Goal: Transaction & Acquisition: Purchase product/service

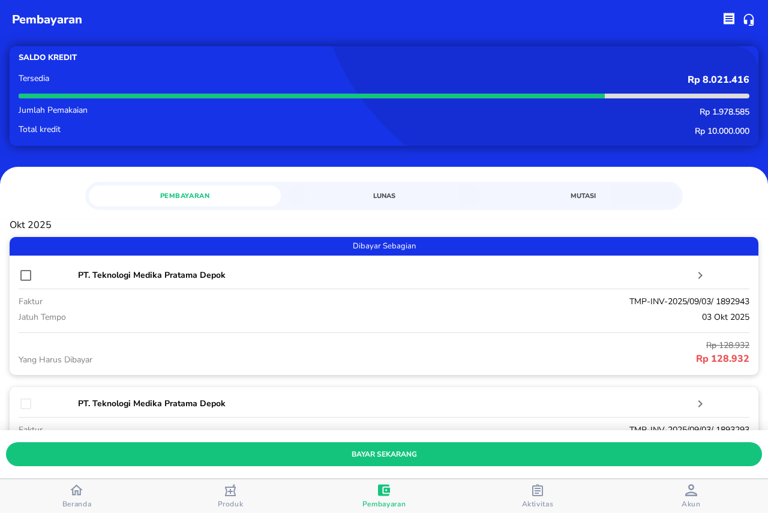
click at [70, 489] on div "Beranda" at bounding box center [76, 496] width 29 height 25
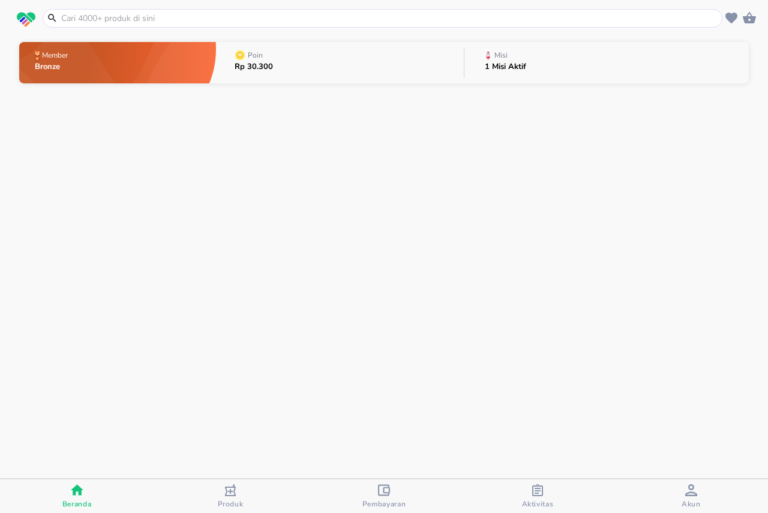
click at [220, 18] on input "text" at bounding box center [389, 18] width 659 height 13
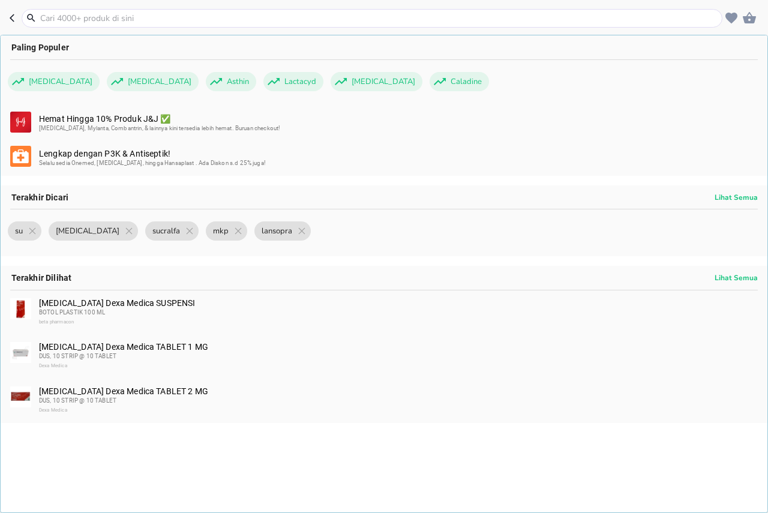
click at [268, 20] on input "text" at bounding box center [379, 18] width 680 height 13
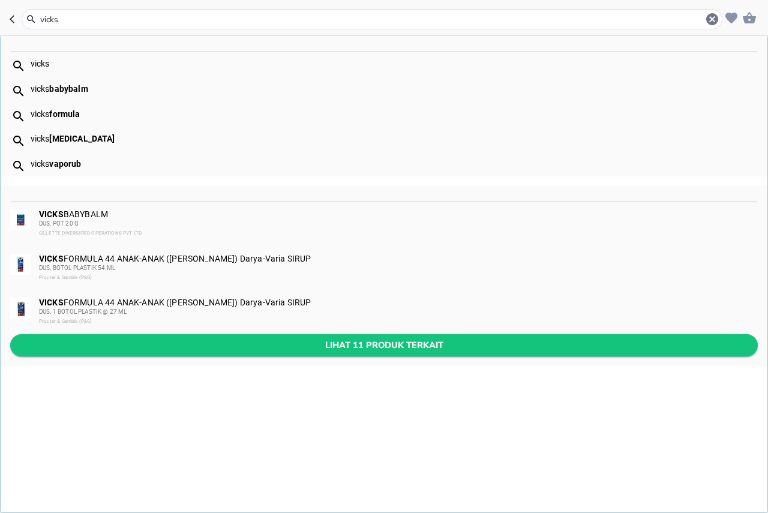
type input "vicks"
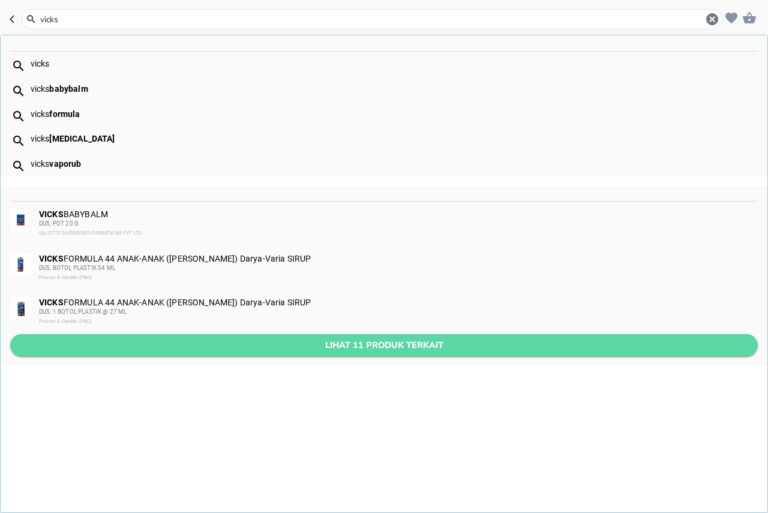
click at [262, 342] on span "Lihat 11 produk terkait" at bounding box center [384, 345] width 728 height 15
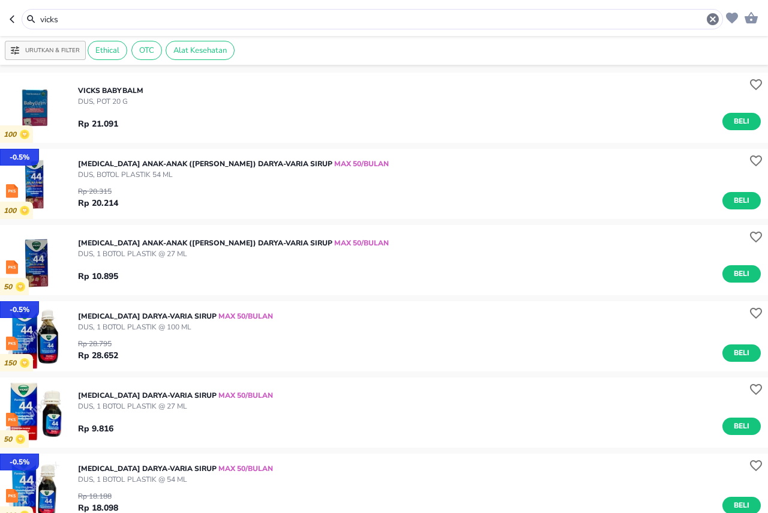
click at [41, 346] on img "button" at bounding box center [35, 336] width 70 height 70
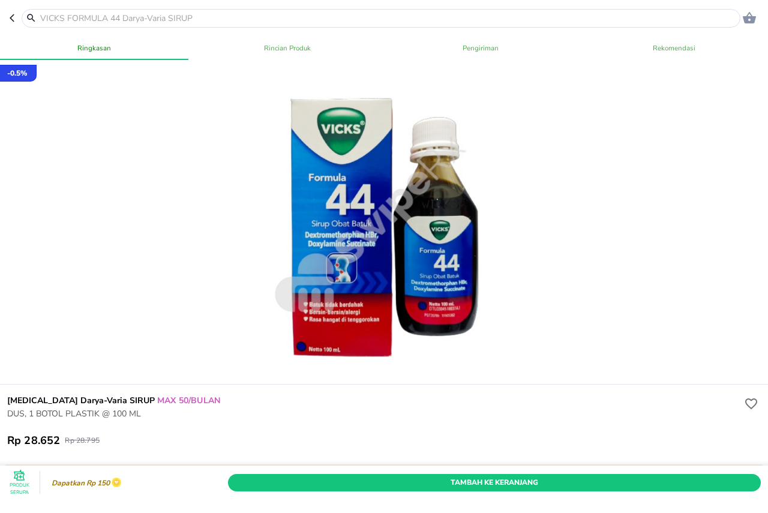
click at [11, 22] on icon "button" at bounding box center [15, 18] width 10 height 10
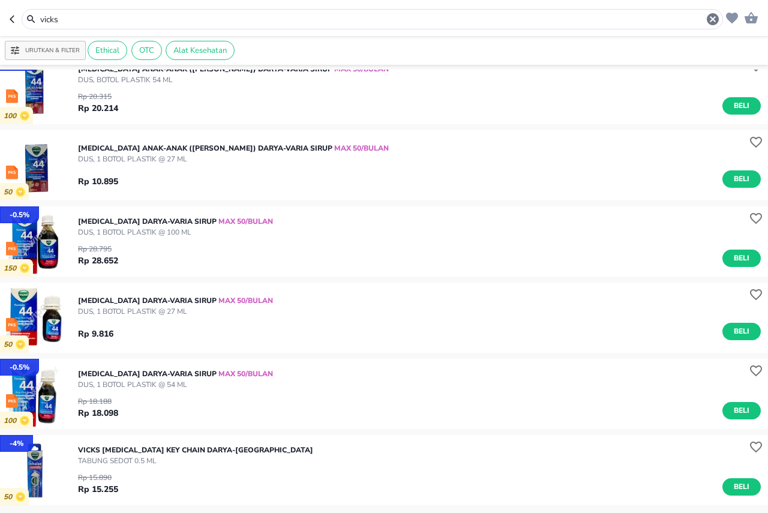
scroll to position [120, 0]
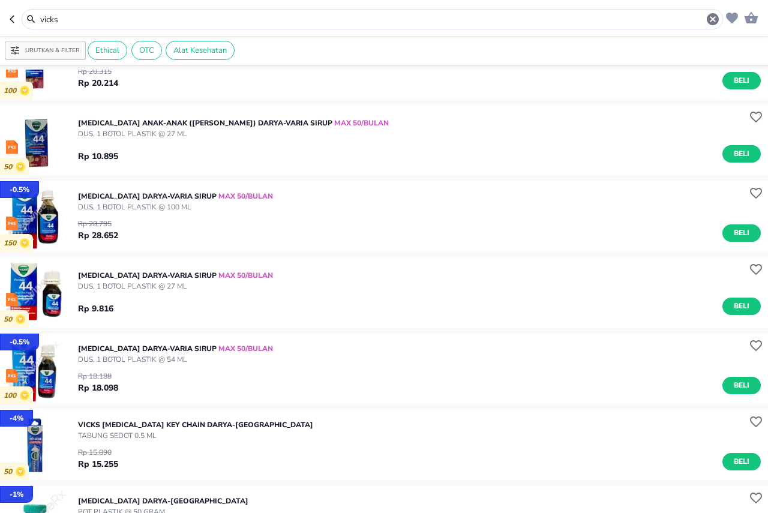
click at [45, 364] on img "button" at bounding box center [35, 369] width 70 height 70
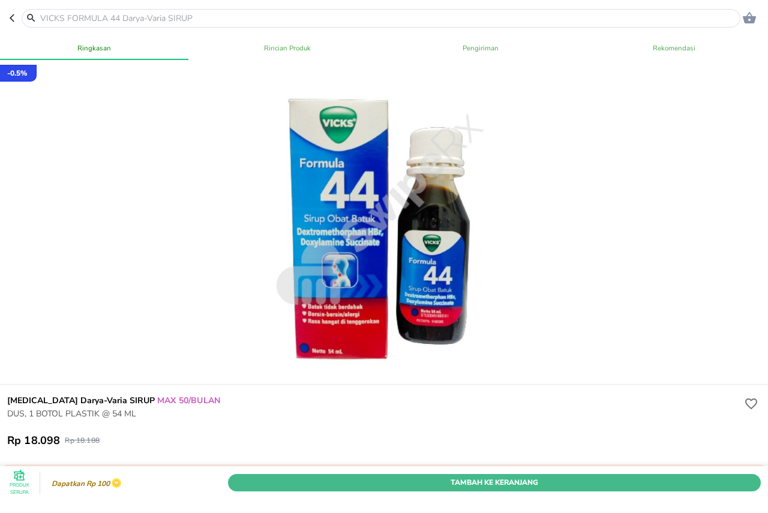
click at [517, 476] on span "Tambah Ke Keranjang" at bounding box center [494, 482] width 515 height 13
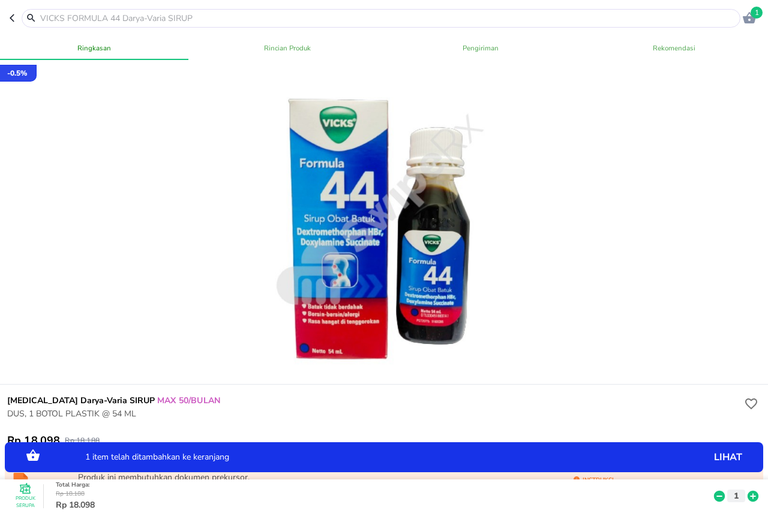
click at [748, 491] on icon at bounding box center [753, 496] width 11 height 11
click at [14, 19] on icon "button" at bounding box center [15, 18] width 10 height 10
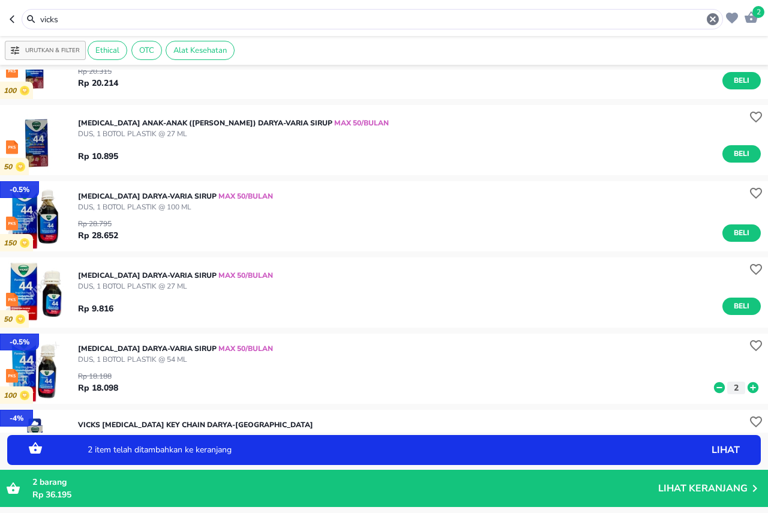
drag, startPoint x: 79, startPoint y: 16, endPoint x: 0, endPoint y: 41, distance: 82.9
click at [0, 41] on div "2 vicks Urutkan & Filter Ethical OTC Alat Kesehatan 100 VICKS BABYBALM DUS, POT…" at bounding box center [384, 256] width 768 height 513
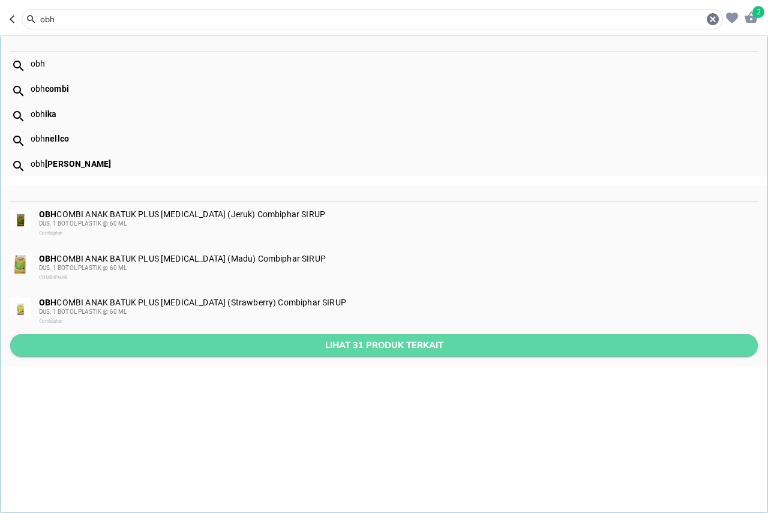
click at [242, 344] on span "Lihat 31 produk terkait" at bounding box center [384, 345] width 728 height 15
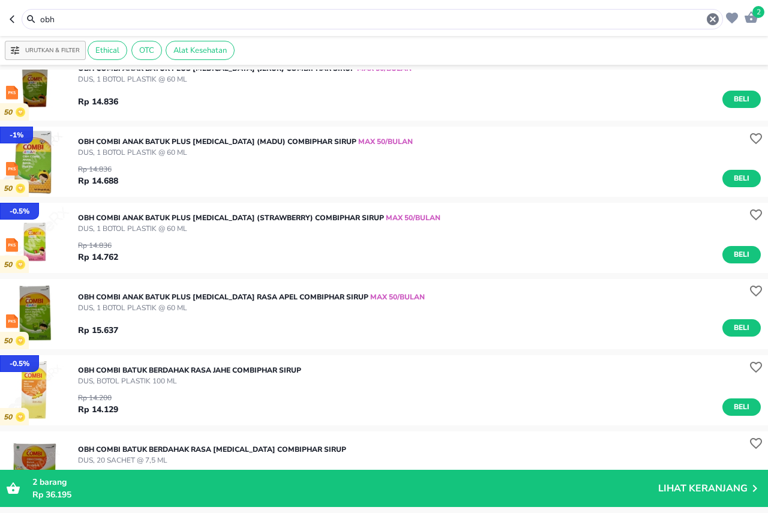
scroll to position [60, 0]
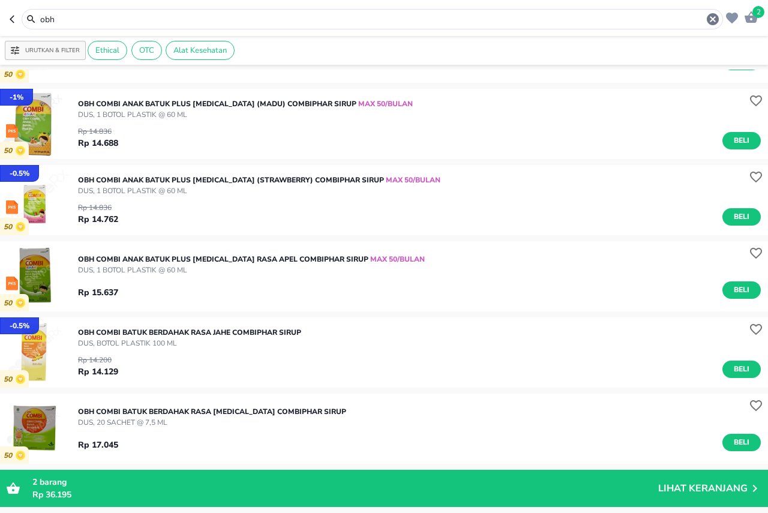
click at [32, 425] on img "button" at bounding box center [35, 429] width 70 height 70
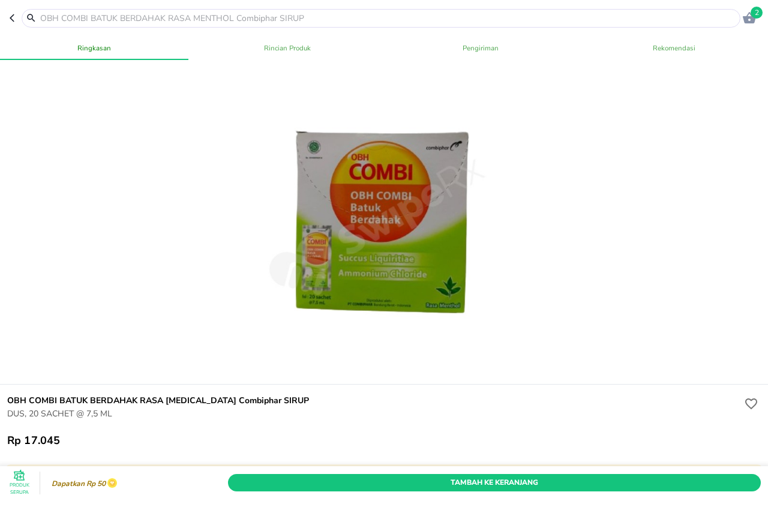
click at [8, 22] on header "2" at bounding box center [384, 18] width 768 height 36
click at [10, 20] on icon "button" at bounding box center [15, 18] width 10 height 10
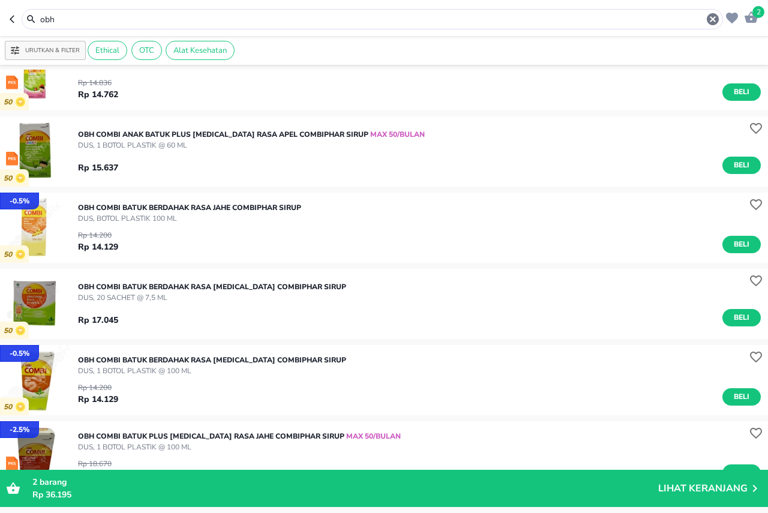
scroll to position [240, 0]
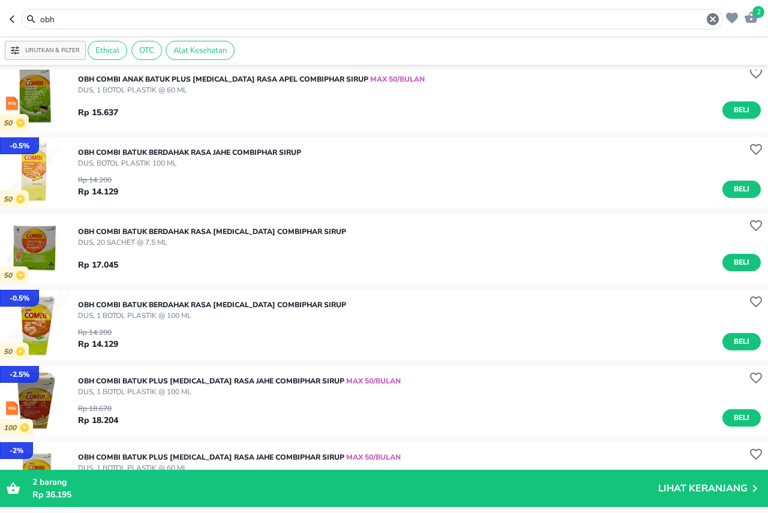
click at [25, 386] on img "button" at bounding box center [35, 401] width 70 height 70
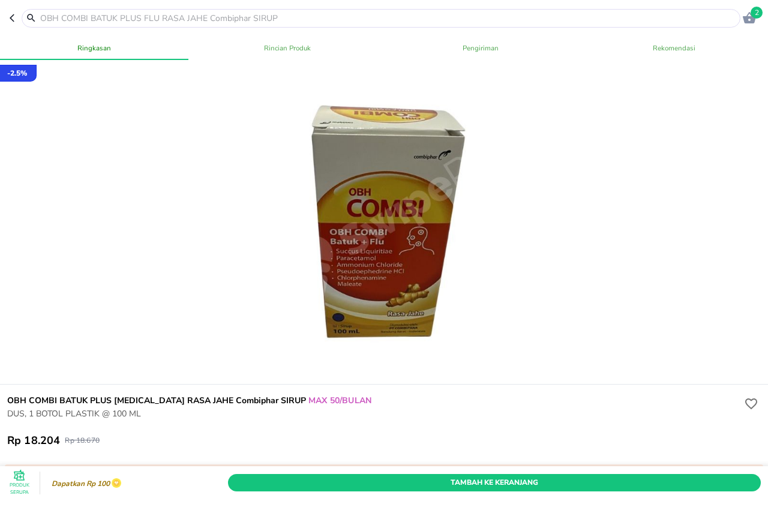
click at [12, 20] on icon "button" at bounding box center [12, 18] width 5 height 8
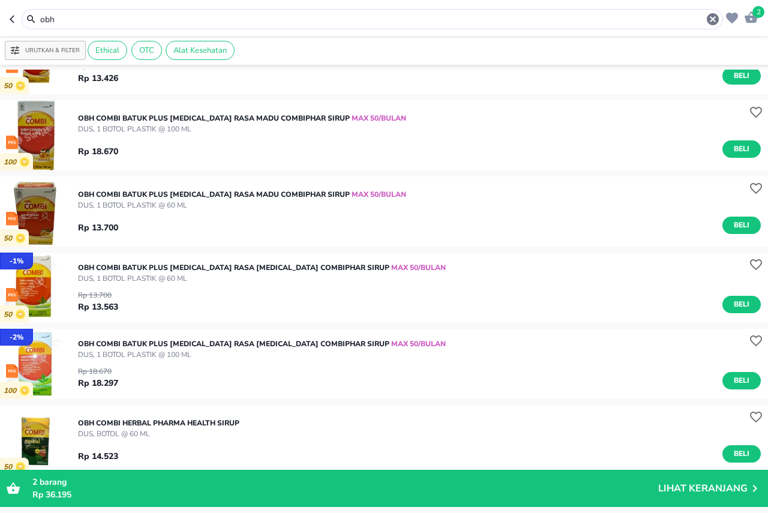
scroll to position [660, 0]
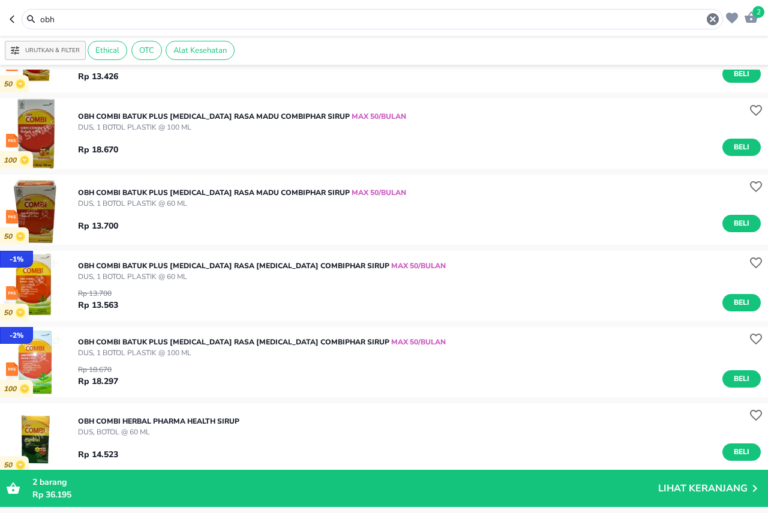
click at [38, 351] on img "button" at bounding box center [35, 362] width 70 height 70
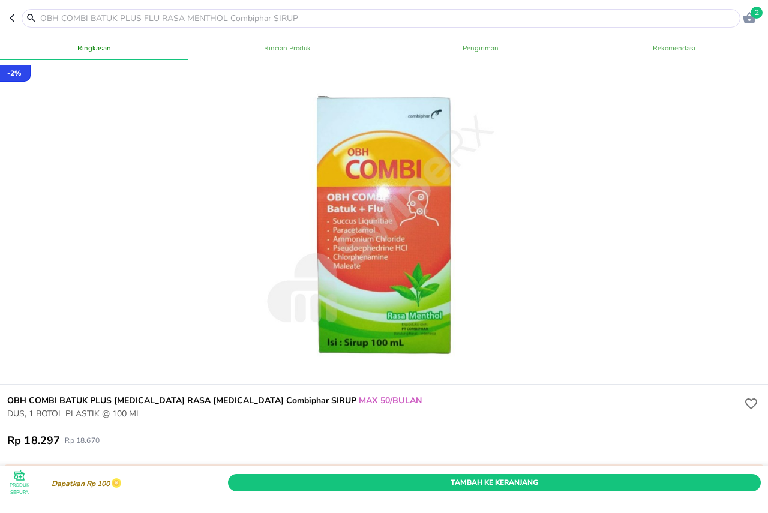
click at [11, 20] on icon "button" at bounding box center [12, 18] width 5 height 8
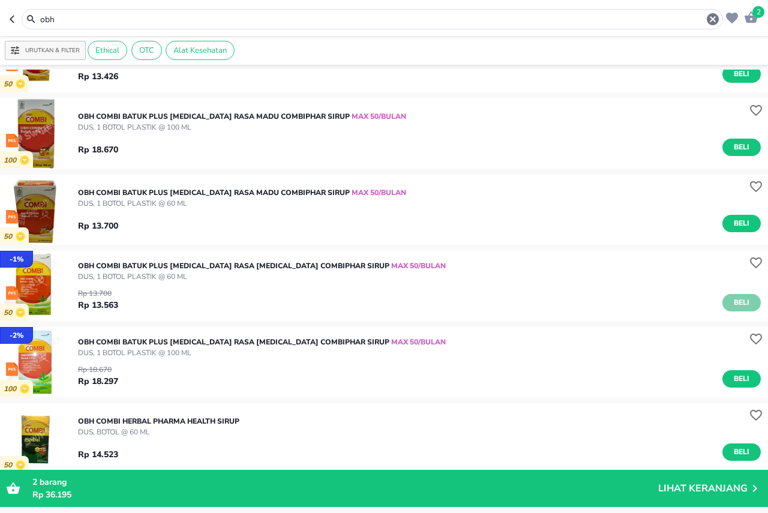
click at [740, 302] on span "Beli" at bounding box center [741, 302] width 20 height 13
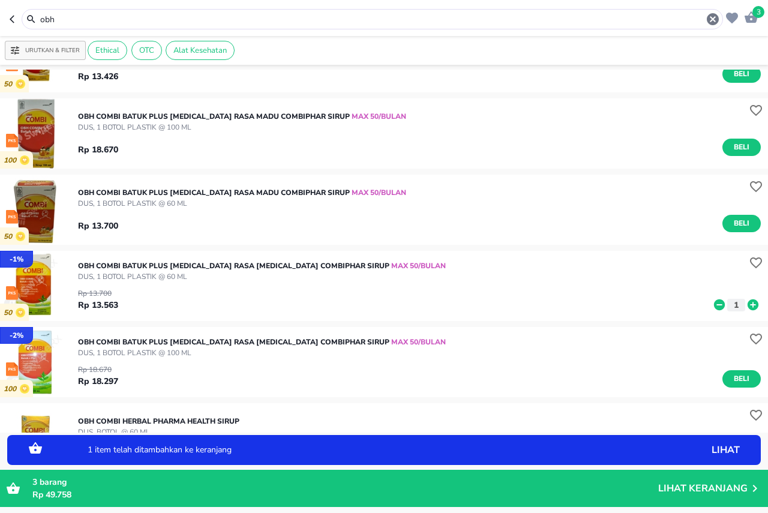
click at [748, 304] on icon at bounding box center [753, 304] width 11 height 11
drag, startPoint x: 58, startPoint y: 24, endPoint x: 0, endPoint y: 61, distance: 68.7
click at [0, 61] on div "4 obh Urutkan & Filter Ethical OTC Alat Kesehatan - 2.5 % 100 OBH COMBI BATUK P…" at bounding box center [384, 256] width 768 height 513
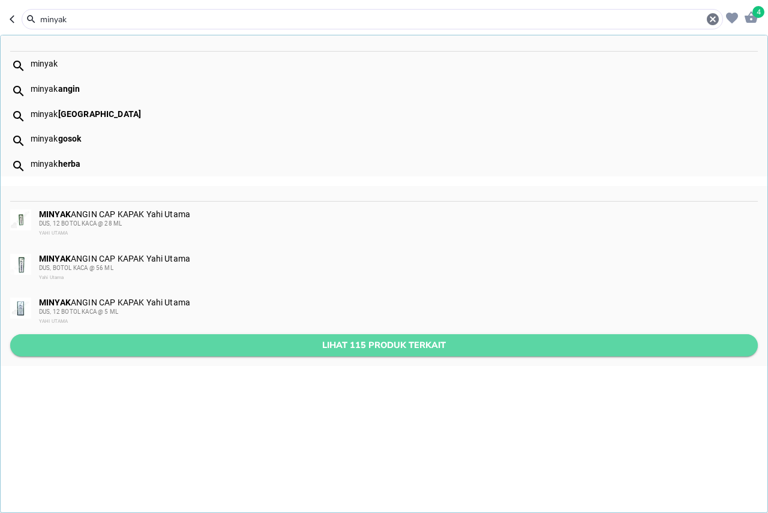
click at [112, 341] on span "Lihat 115 produk terkait" at bounding box center [384, 345] width 728 height 15
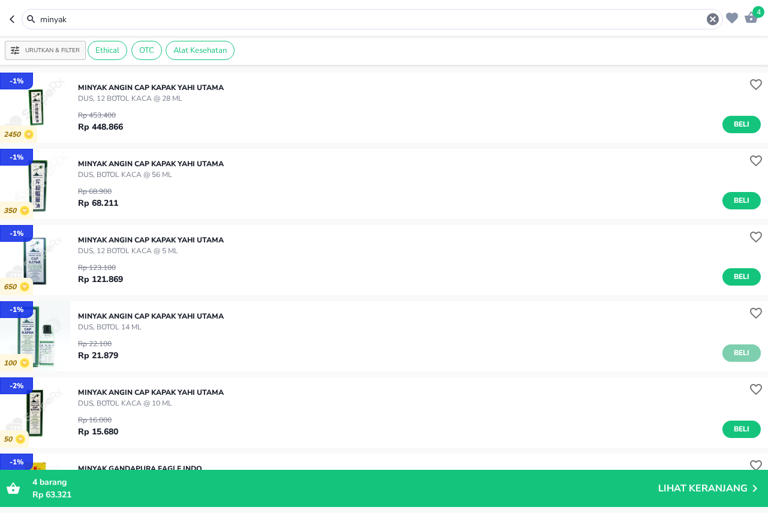
click at [739, 356] on span "Beli" at bounding box center [741, 353] width 20 height 13
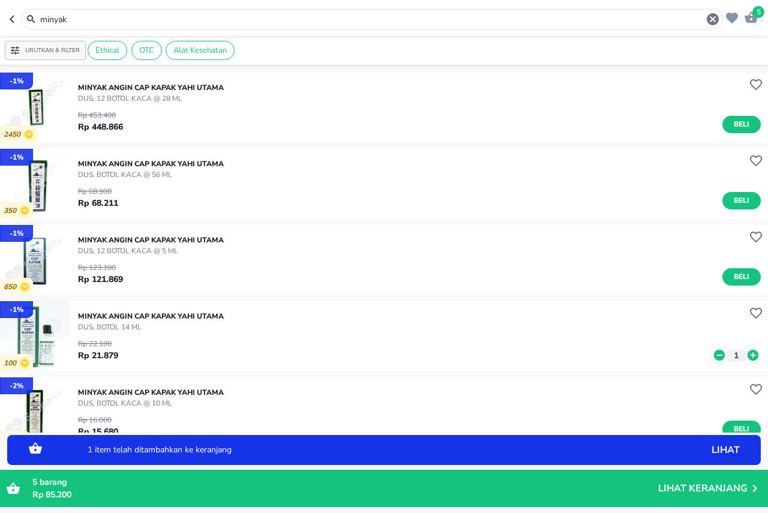
drag, startPoint x: 77, startPoint y: 23, endPoint x: 0, endPoint y: 31, distance: 77.8
click at [0, 31] on header "5 minyak" at bounding box center [384, 18] width 768 height 36
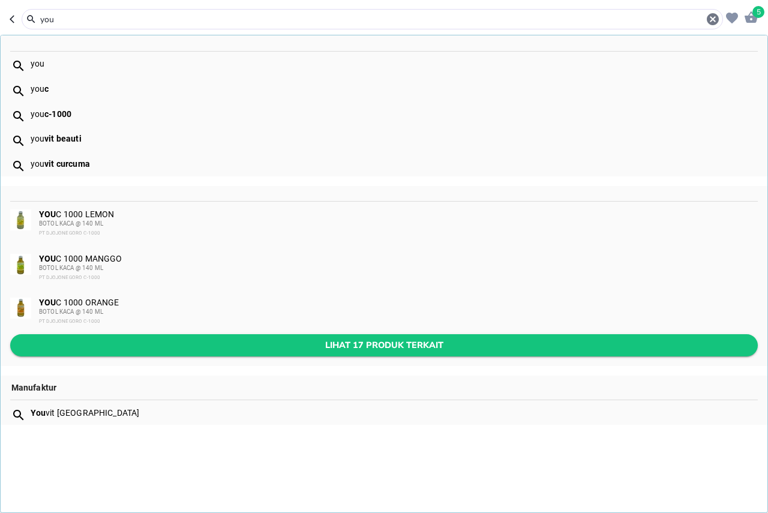
click at [303, 343] on span "Lihat 17 produk terkait" at bounding box center [384, 345] width 728 height 15
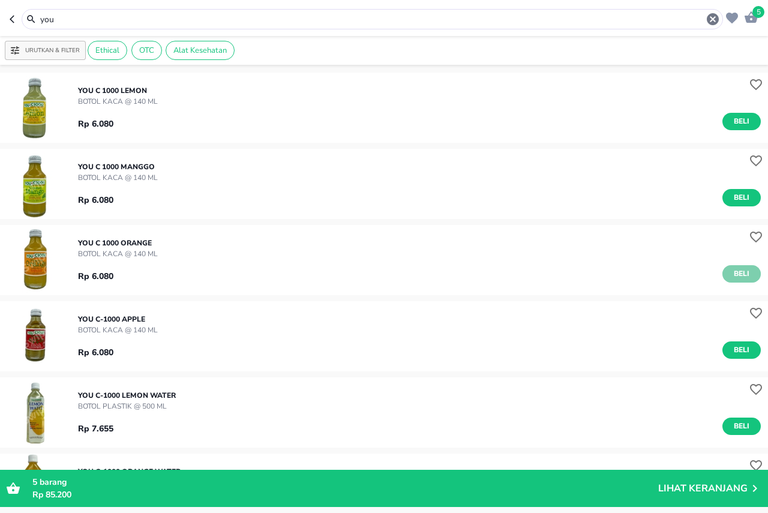
click at [731, 278] on span "Beli" at bounding box center [741, 274] width 20 height 13
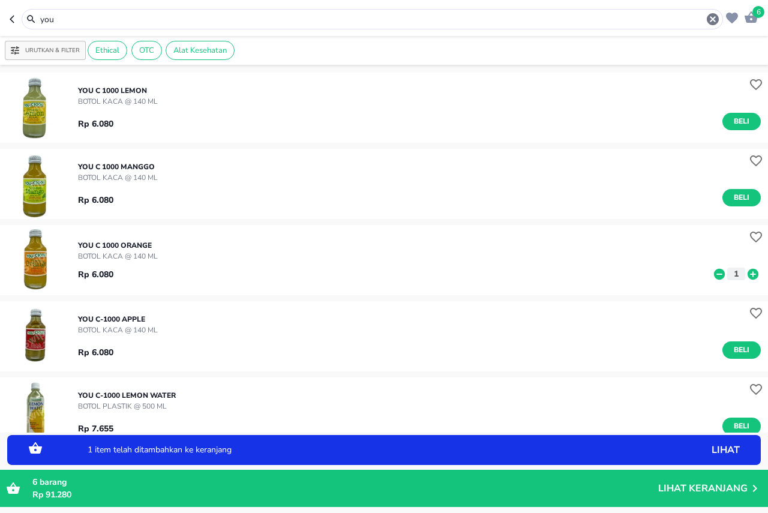
click at [748, 273] on icon at bounding box center [753, 273] width 11 height 11
click at [724, 128] on button "Beli" at bounding box center [741, 121] width 38 height 17
drag, startPoint x: 72, startPoint y: 17, endPoint x: 0, endPoint y: 21, distance: 72.1
click at [0, 21] on header "9 you" at bounding box center [384, 18] width 768 height 36
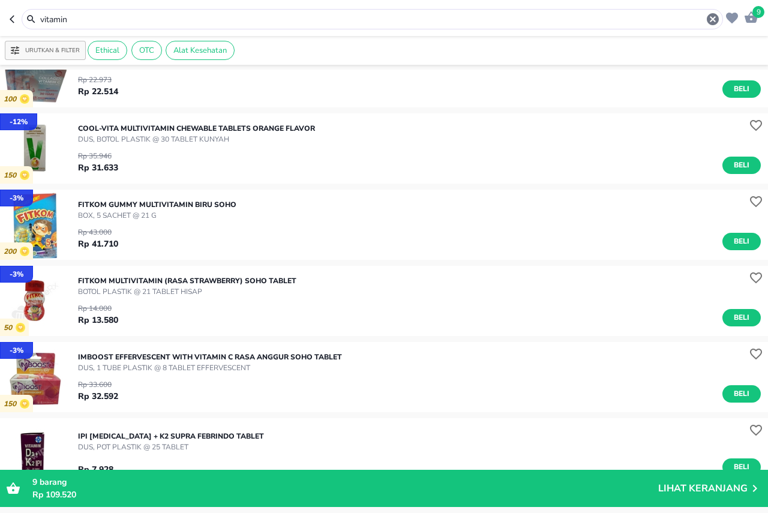
scroll to position [1320, 0]
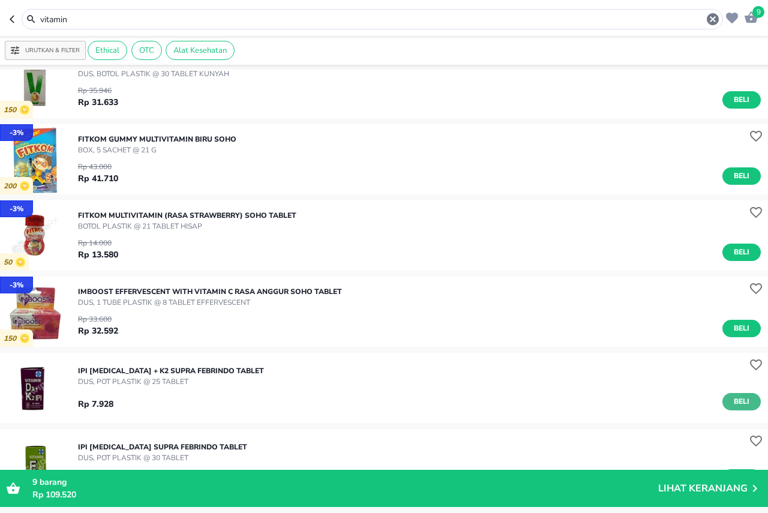
click at [731, 402] on span "Beli" at bounding box center [741, 401] width 20 height 13
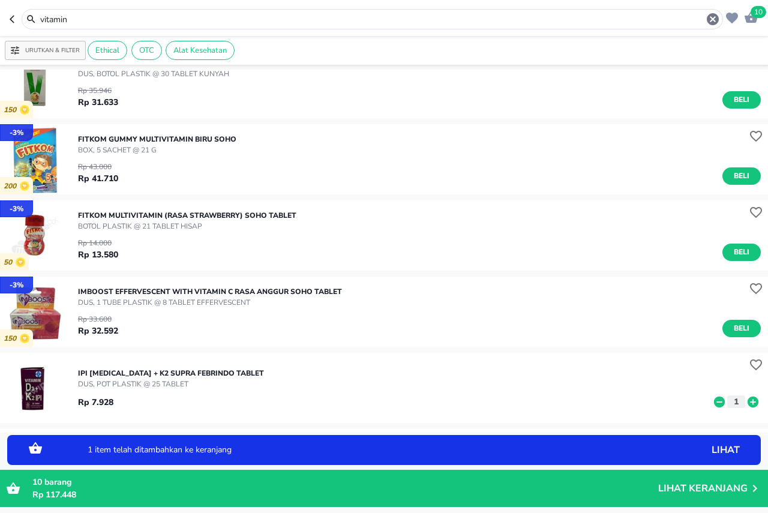
click at [748, 403] on icon at bounding box center [753, 401] width 11 height 11
drag, startPoint x: 79, startPoint y: 21, endPoint x: 0, endPoint y: 26, distance: 79.3
click at [0, 26] on header "11 vitamin" at bounding box center [384, 18] width 768 height 36
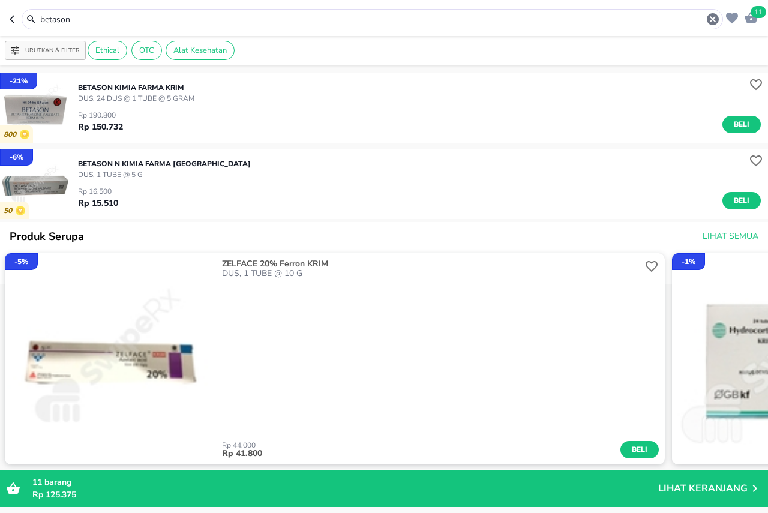
click at [0, 29] on header "11 betason" at bounding box center [384, 18] width 768 height 36
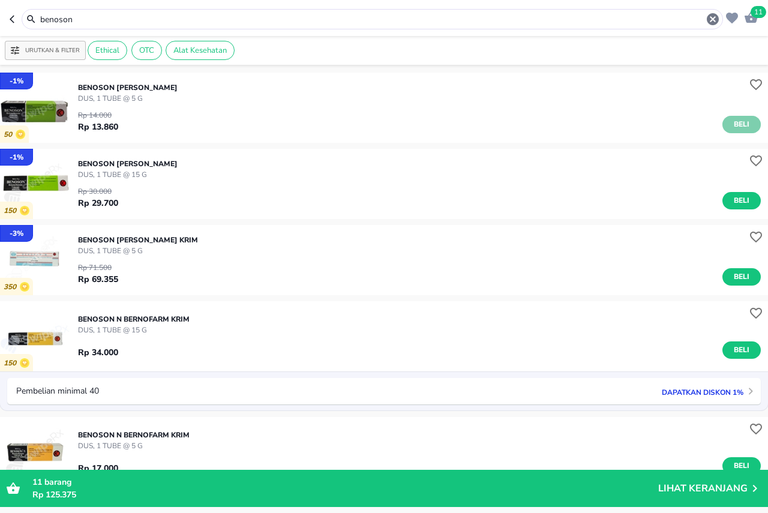
click at [731, 130] on span "Beli" at bounding box center [741, 124] width 20 height 13
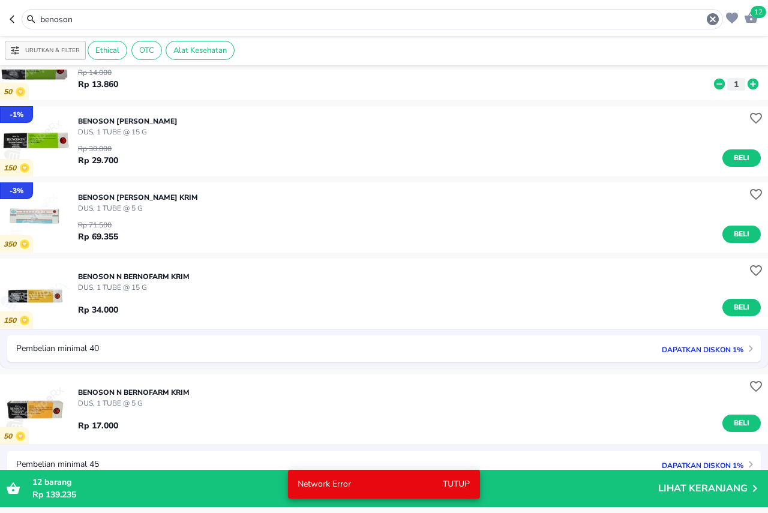
scroll to position [60, 0]
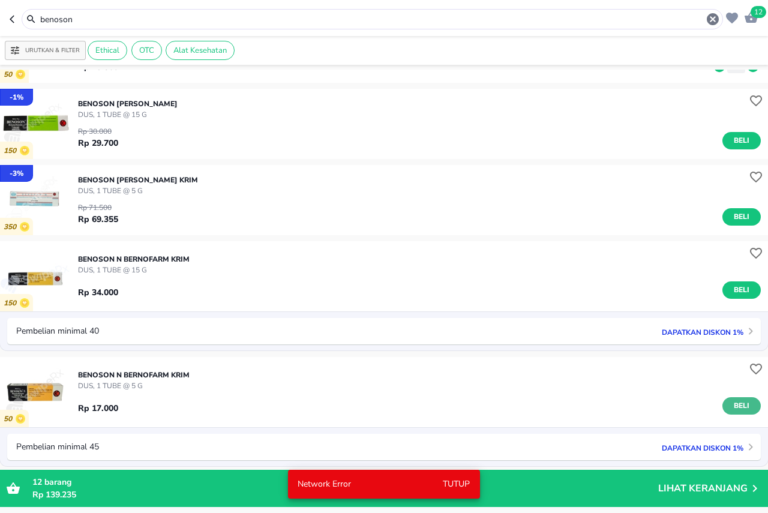
click at [722, 404] on button "Beli" at bounding box center [741, 405] width 38 height 17
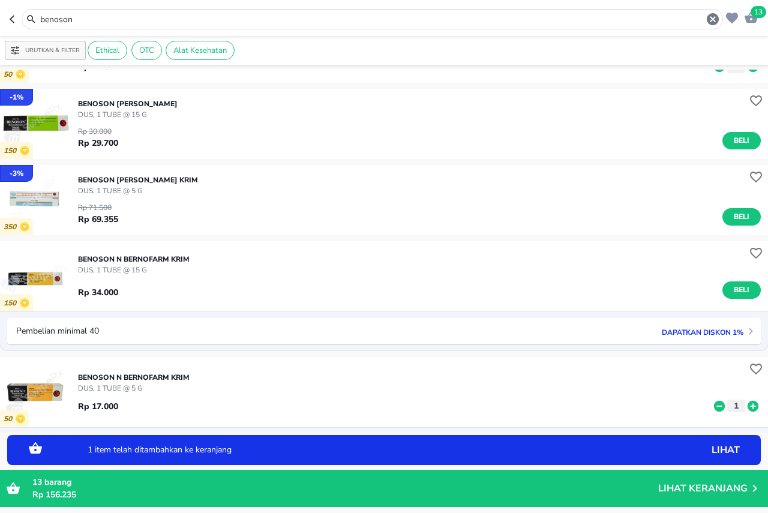
scroll to position [0, 0]
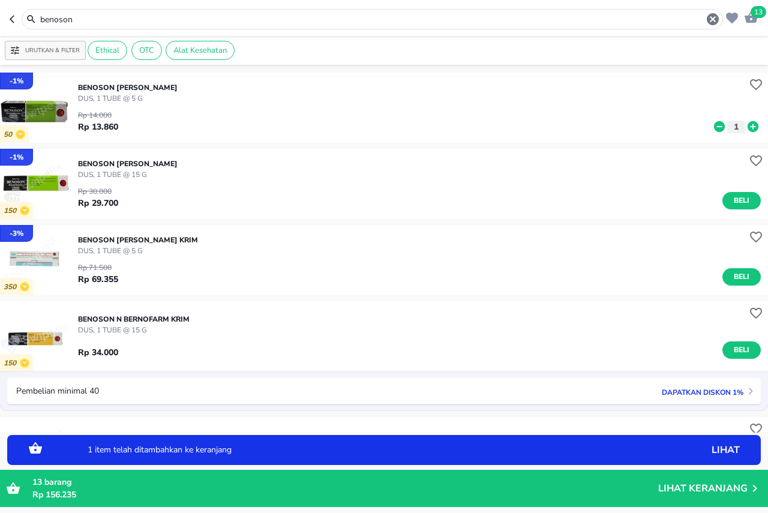
drag, startPoint x: 84, startPoint y: 16, endPoint x: 0, endPoint y: 39, distance: 87.0
click at [0, 39] on div "13 benoson Urutkan & Filter Ethical OTC Alat Kesehatan - 1 % 50 BENOSON Bernofa…" at bounding box center [384, 256] width 768 height 513
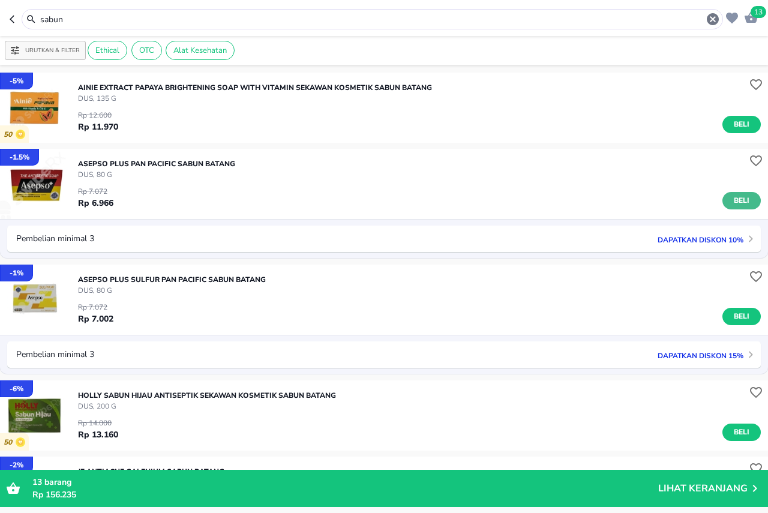
click at [734, 203] on span "Beli" at bounding box center [741, 200] width 20 height 13
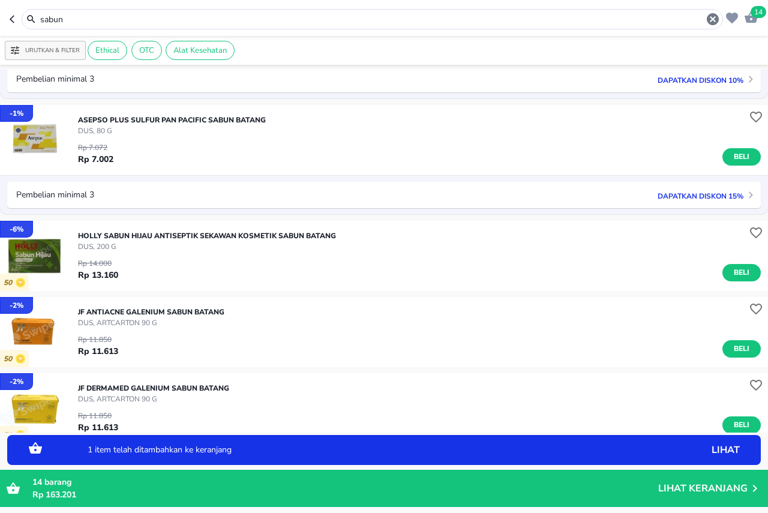
scroll to position [300, 0]
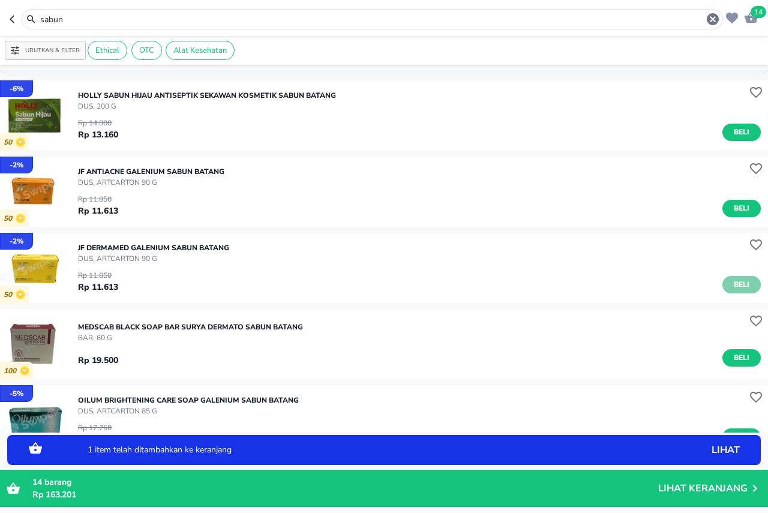
click at [731, 285] on span "Beli" at bounding box center [741, 284] width 20 height 13
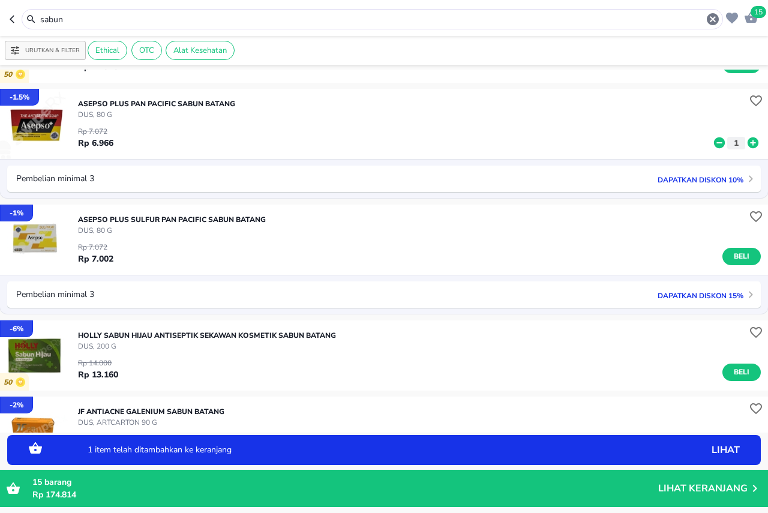
drag, startPoint x: 80, startPoint y: 22, endPoint x: 0, endPoint y: 44, distance: 82.8
click at [0, 44] on div "15 sabun Urutkan & Filter Ethical OTC Alat Kesehatan - 5 % 50 AINIE EXTRACT PAP…" at bounding box center [384, 256] width 768 height 513
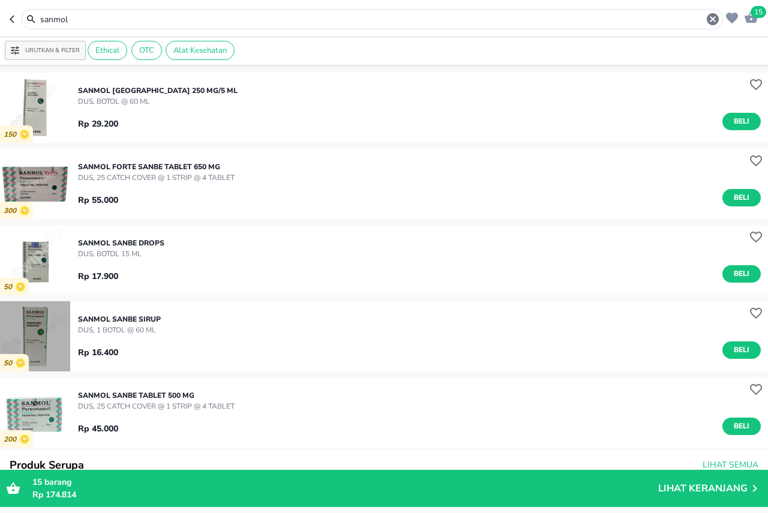
click at [38, 322] on img "button" at bounding box center [35, 336] width 70 height 70
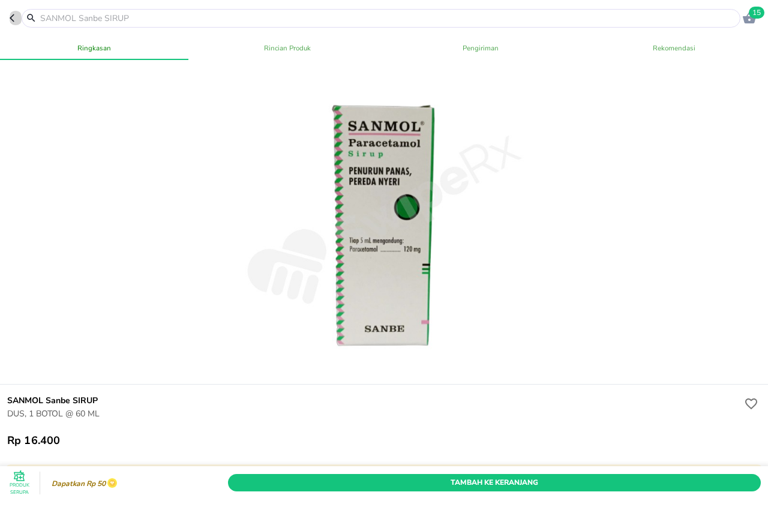
click at [11, 17] on icon "button" at bounding box center [12, 18] width 5 height 8
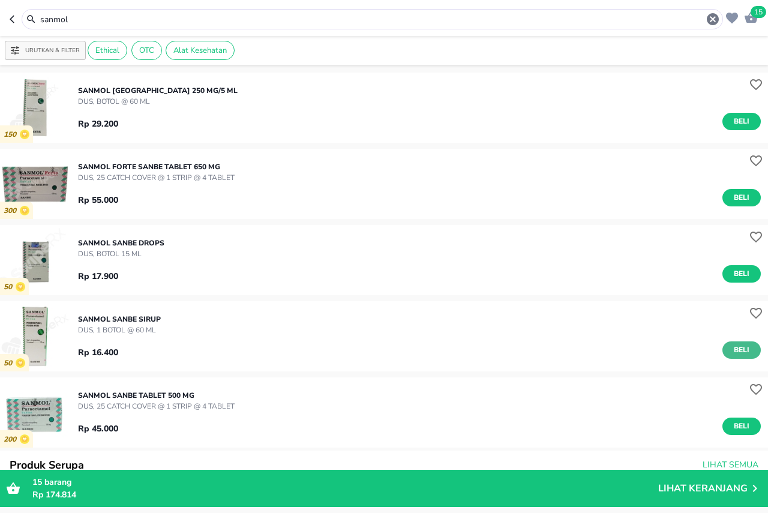
click at [737, 352] on span "Beli" at bounding box center [741, 350] width 20 height 13
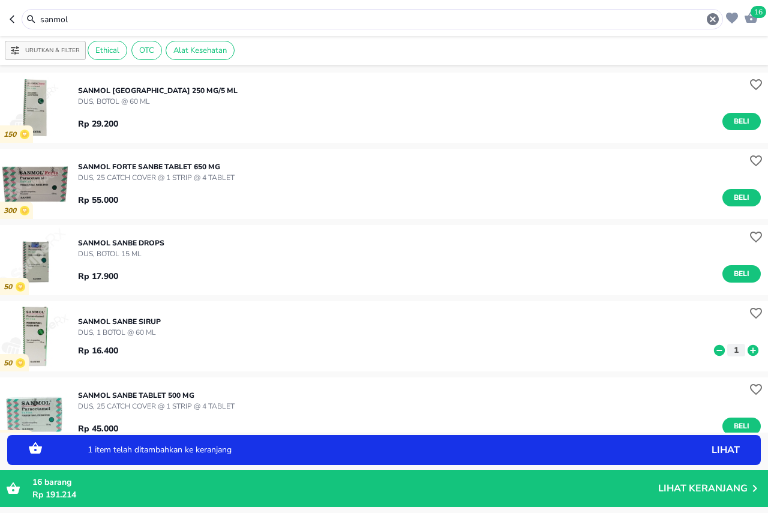
click at [748, 349] on icon at bounding box center [753, 349] width 11 height 11
drag, startPoint x: 77, startPoint y: 23, endPoint x: 11, endPoint y: 25, distance: 66.0
click at [11, 25] on div "sanmol" at bounding box center [366, 19] width 713 height 20
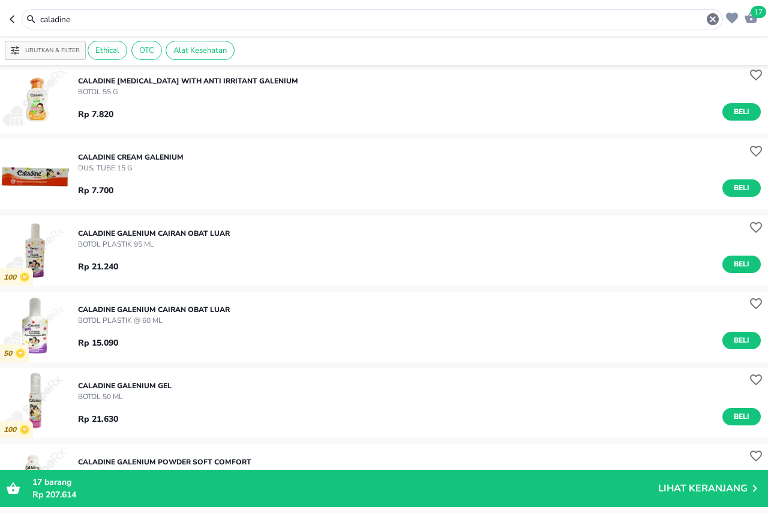
scroll to position [480, 0]
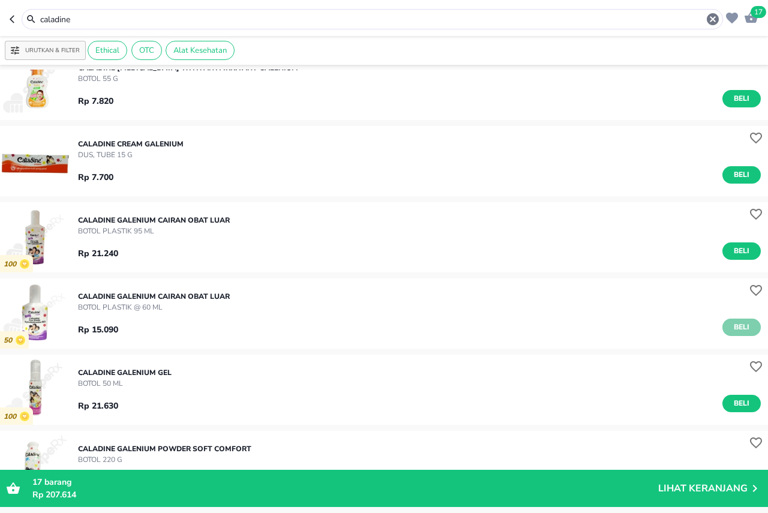
click at [722, 328] on button "Beli" at bounding box center [741, 327] width 38 height 17
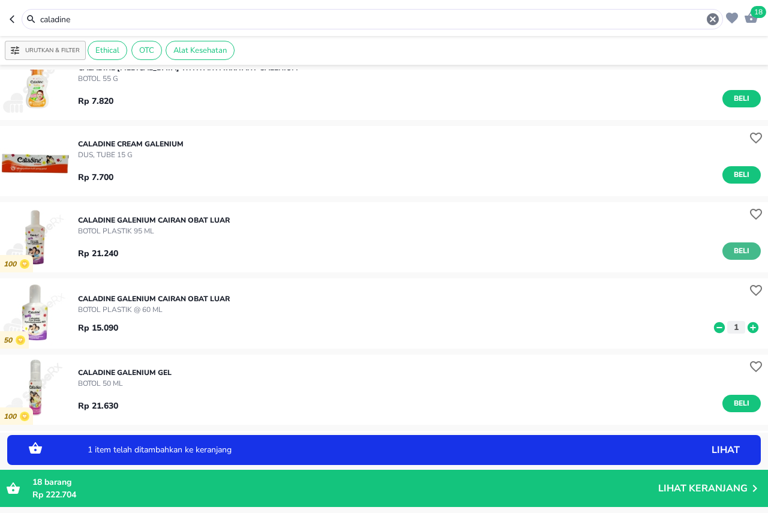
click at [733, 253] on span "Beli" at bounding box center [741, 251] width 20 height 13
drag, startPoint x: 77, startPoint y: 18, endPoint x: 0, endPoint y: 31, distance: 77.8
click at [0, 31] on header "19 caladine" at bounding box center [384, 18] width 768 height 36
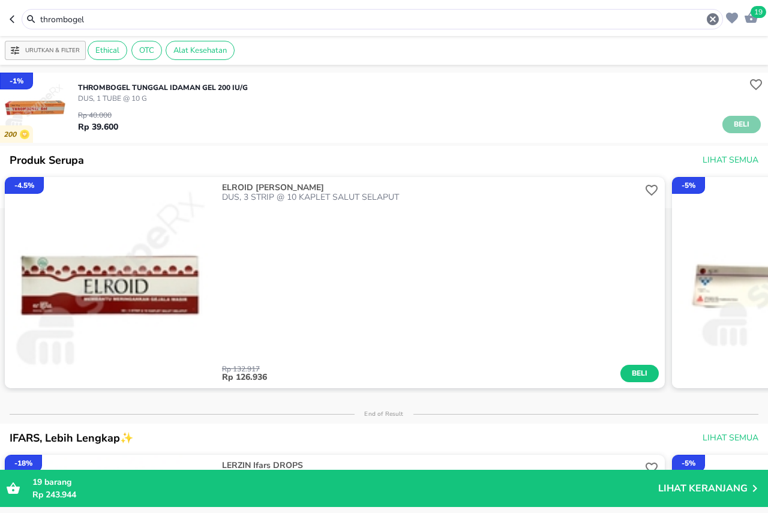
click at [736, 125] on span "Beli" at bounding box center [741, 124] width 20 height 13
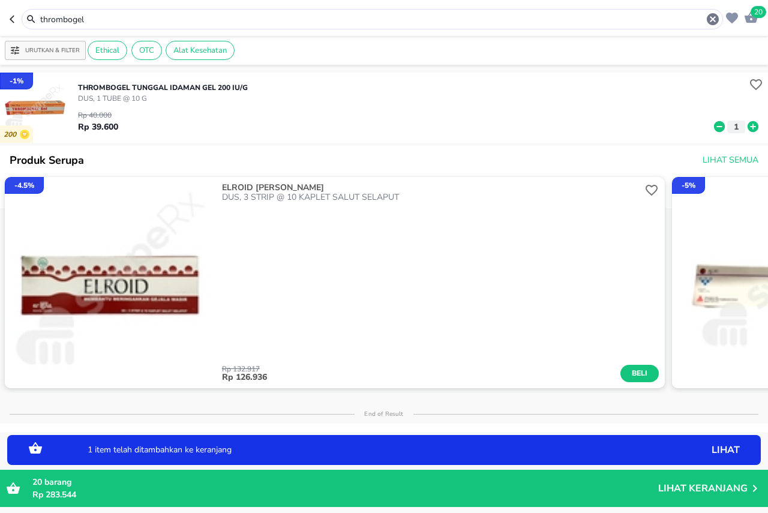
drag, startPoint x: 94, startPoint y: 19, endPoint x: 0, endPoint y: 24, distance: 93.7
click at [0, 24] on header "20 thrombogel" at bounding box center [384, 18] width 768 height 36
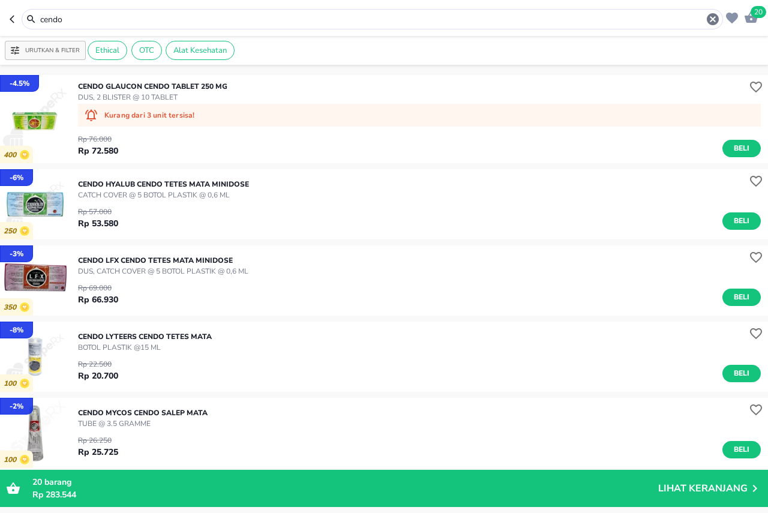
scroll to position [180, 0]
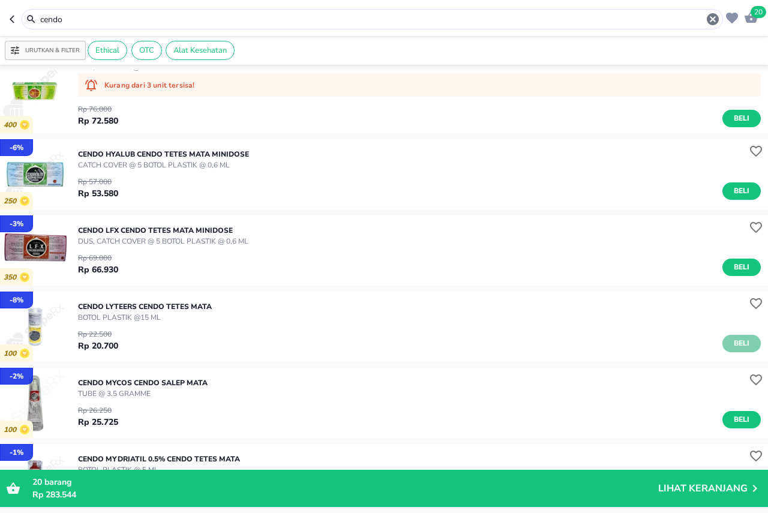
click at [750, 341] on button "Beli" at bounding box center [741, 343] width 38 height 17
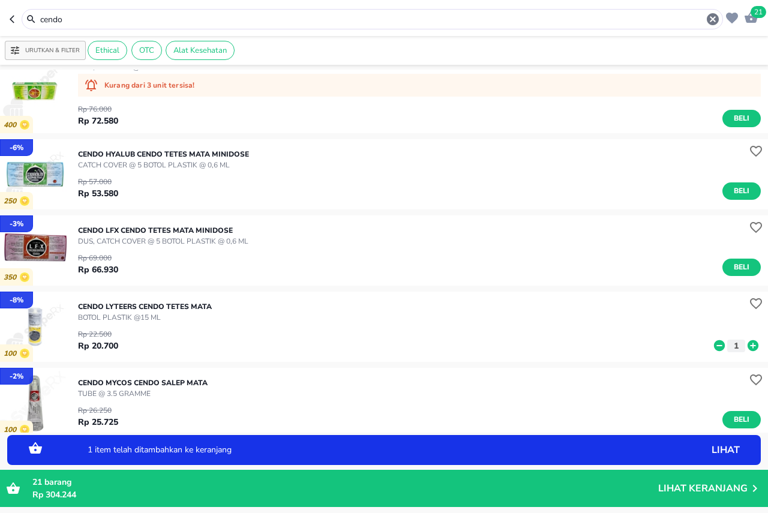
drag, startPoint x: 67, startPoint y: 20, endPoint x: 0, endPoint y: 19, distance: 66.6
click at [0, 19] on header "21 cendo" at bounding box center [384, 18] width 768 height 36
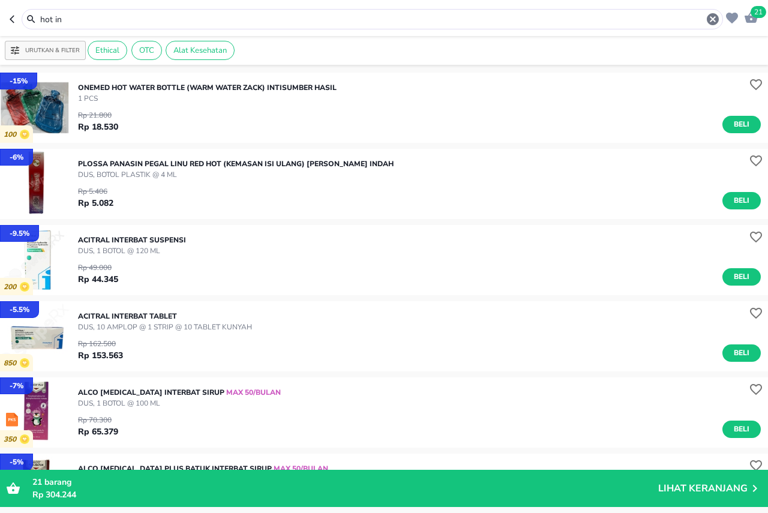
click at [107, 17] on input "hot in" at bounding box center [372, 19] width 667 height 13
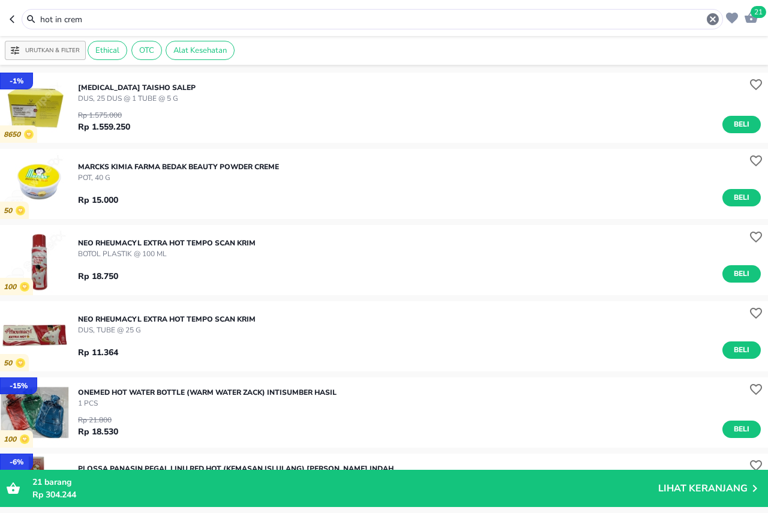
drag, startPoint x: 86, startPoint y: 20, endPoint x: 25, endPoint y: 19, distance: 61.8
click at [25, 19] on div "hot in crem" at bounding box center [372, 19] width 695 height 14
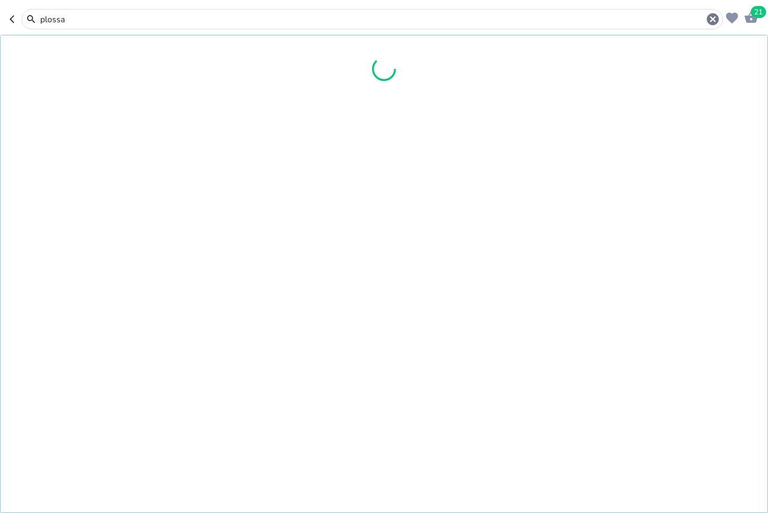
type input "plossa"
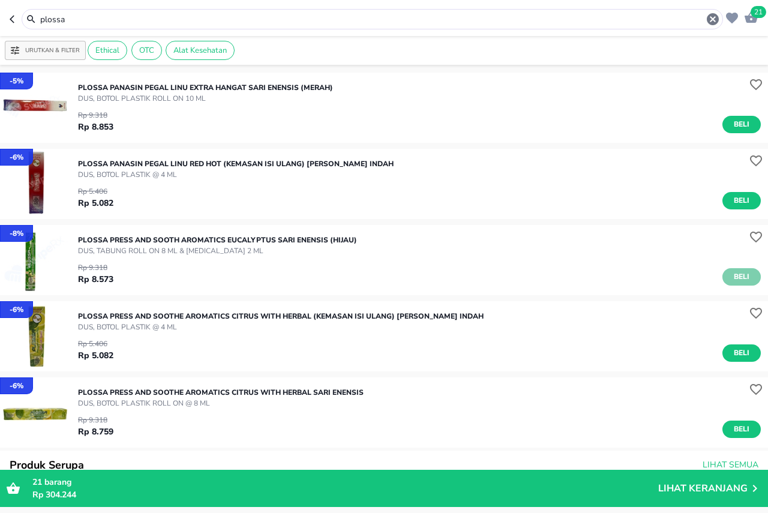
click at [733, 280] on span "Beli" at bounding box center [741, 277] width 20 height 13
click at [751, 17] on icon "button" at bounding box center [751, 16] width 13 height 11
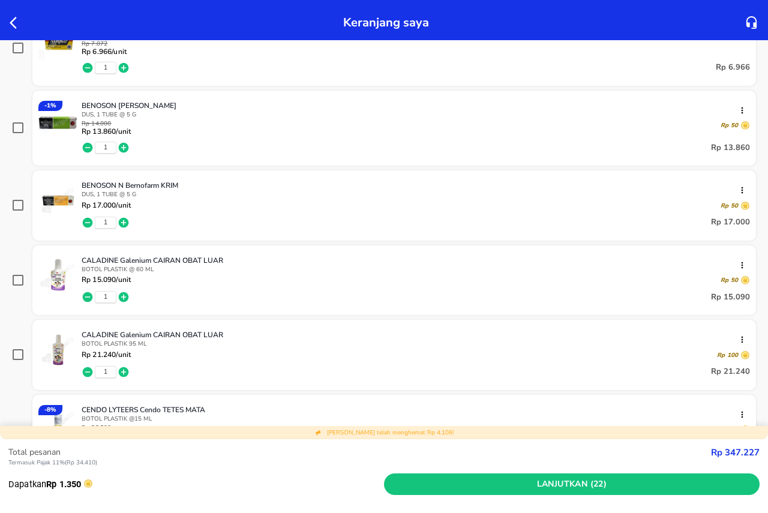
scroll to position [240, 0]
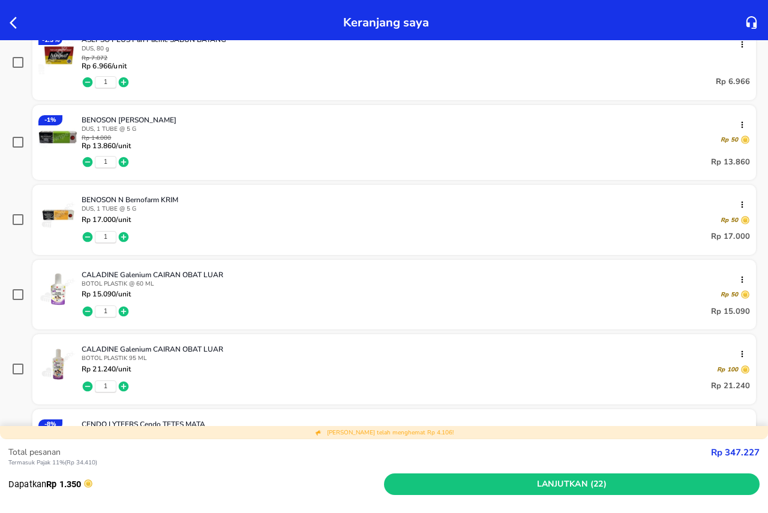
click at [13, 22] on icon "button" at bounding box center [17, 23] width 14 height 14
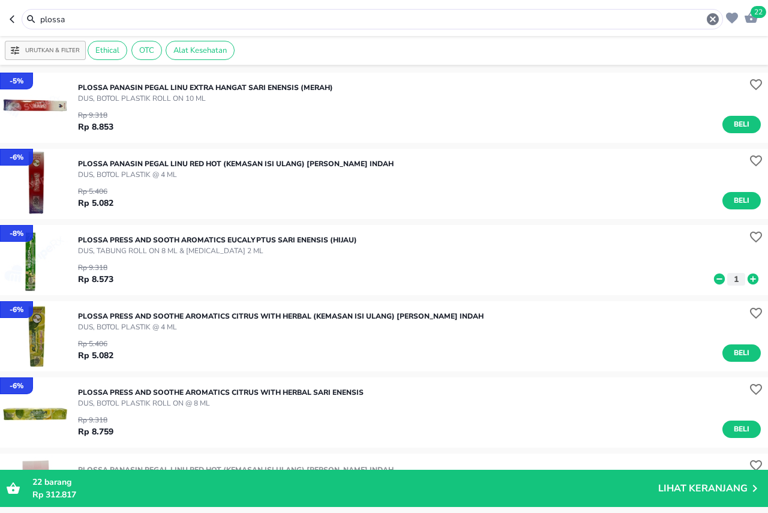
drag, startPoint x: 85, startPoint y: 13, endPoint x: 0, endPoint y: 44, distance: 90.7
click at [0, 44] on div "22 plossa Urutkan & Filter Ethical OTC Alat Kesehatan - 5 % PLOSSA PANASIN PEGA…" at bounding box center [384, 256] width 768 height 513
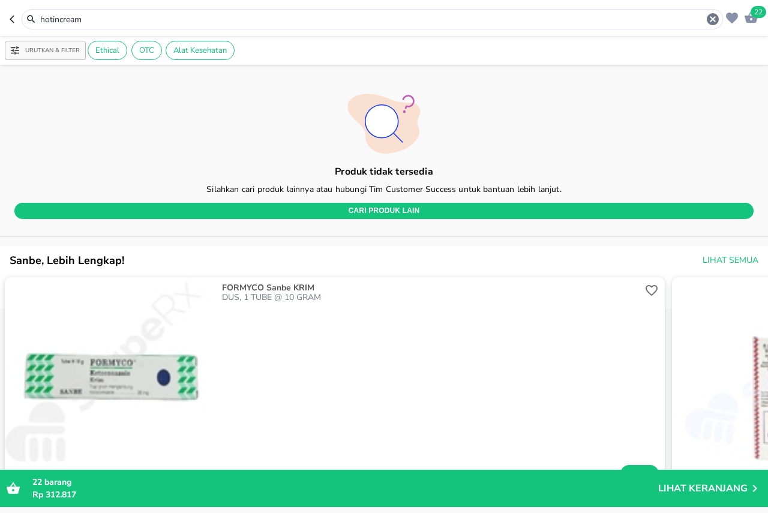
drag, startPoint x: 98, startPoint y: 19, endPoint x: 0, endPoint y: 25, distance: 98.0
click at [0, 25] on header "22 hotincream" at bounding box center [384, 18] width 768 height 36
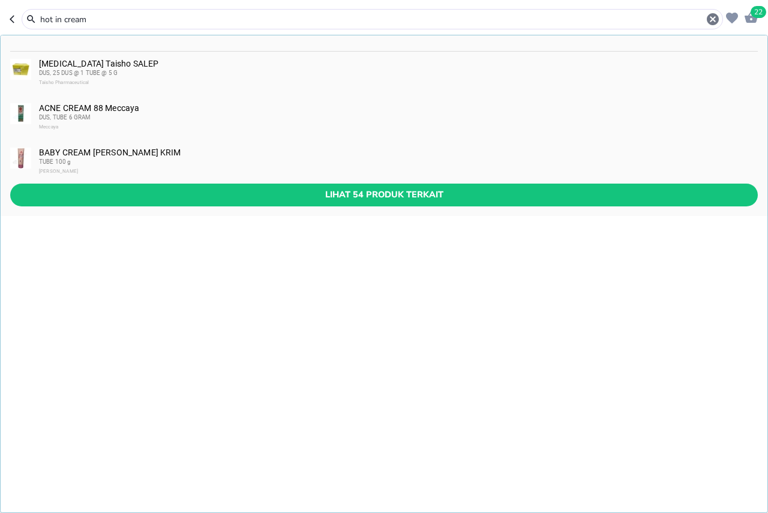
type input "hot in cream"
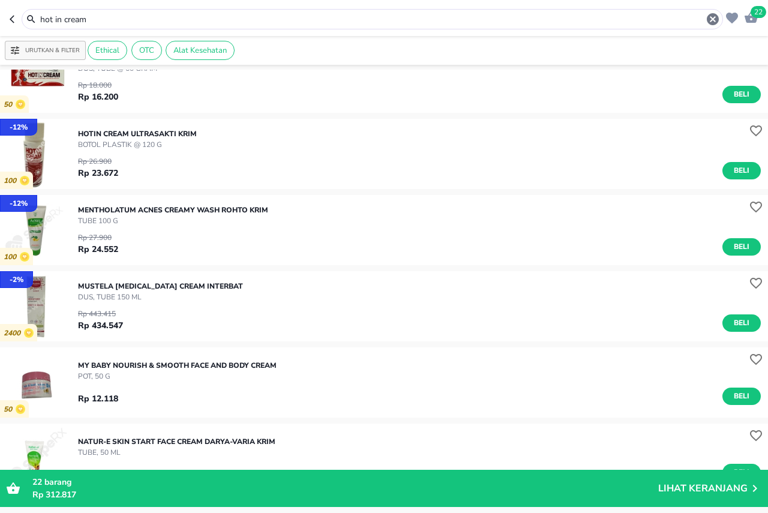
scroll to position [1189, 0]
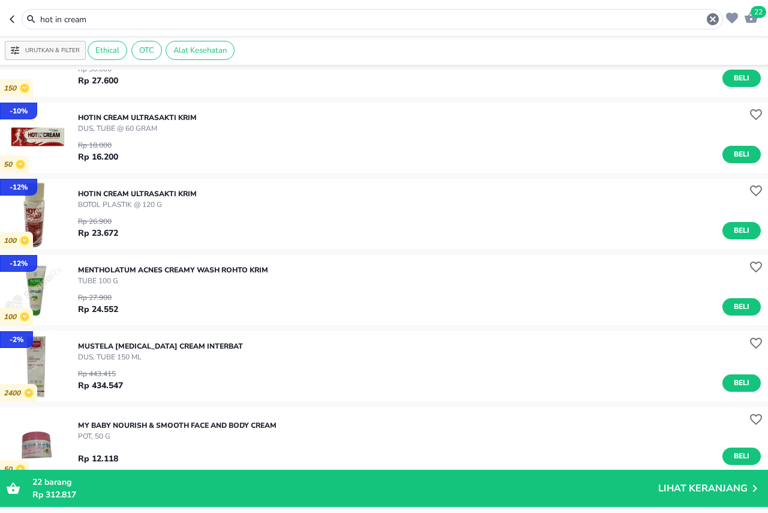
click at [26, 144] on img "button" at bounding box center [35, 138] width 70 height 70
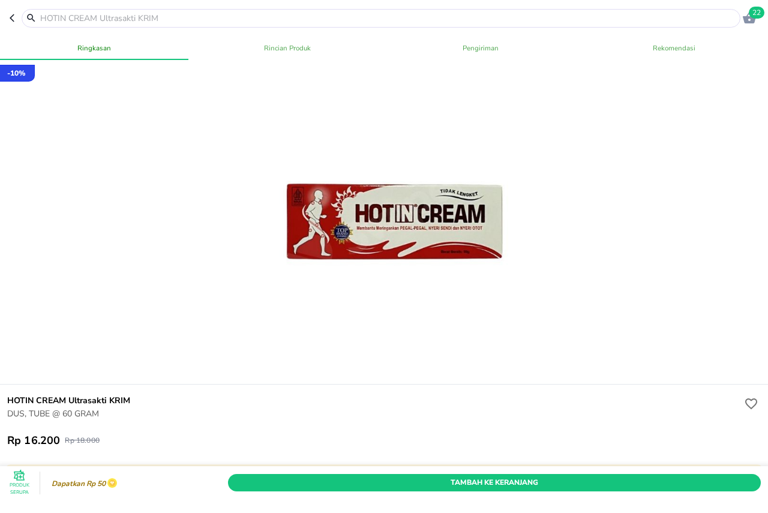
click at [10, 14] on icon "button" at bounding box center [15, 18] width 10 height 10
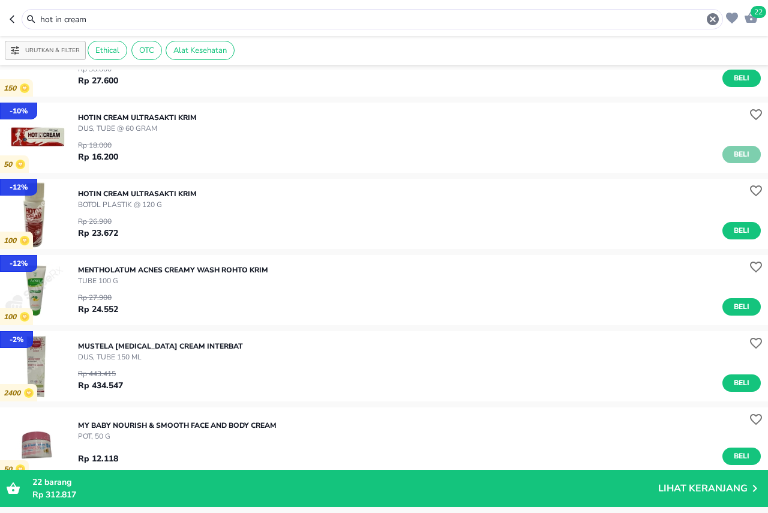
click at [735, 154] on span "Beli" at bounding box center [741, 154] width 20 height 13
click at [752, 16] on span "23" at bounding box center [759, 12] width 16 height 12
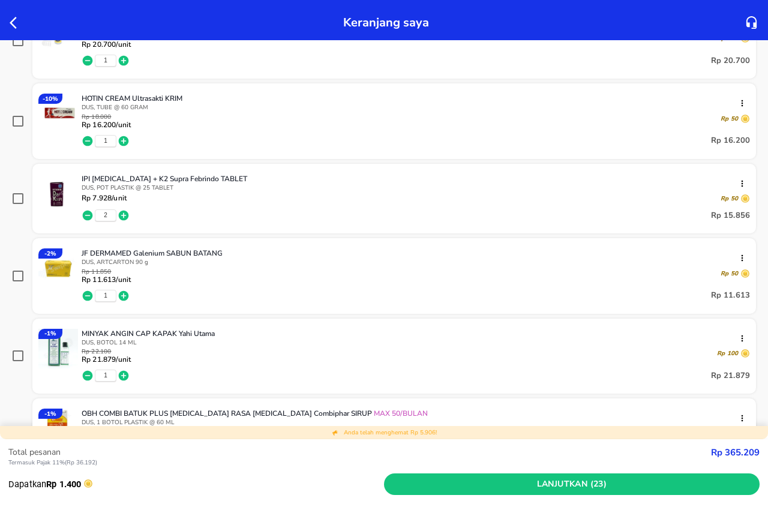
scroll to position [660, 0]
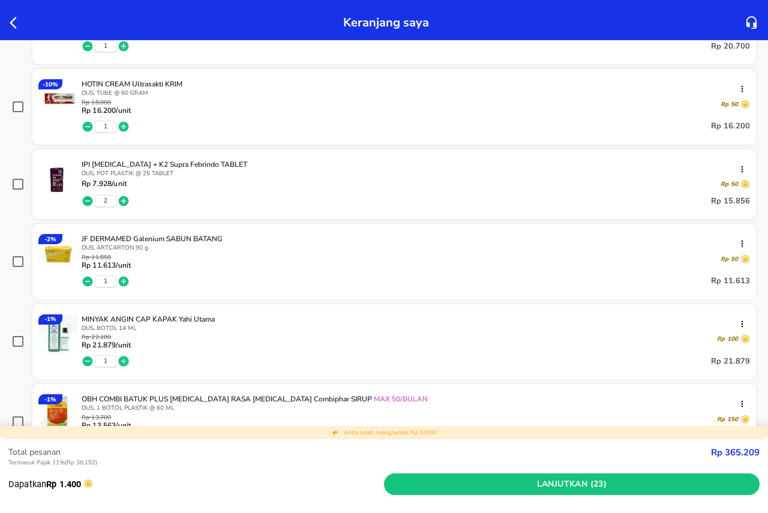
click at [123, 359] on icon "button" at bounding box center [124, 361] width 10 height 10
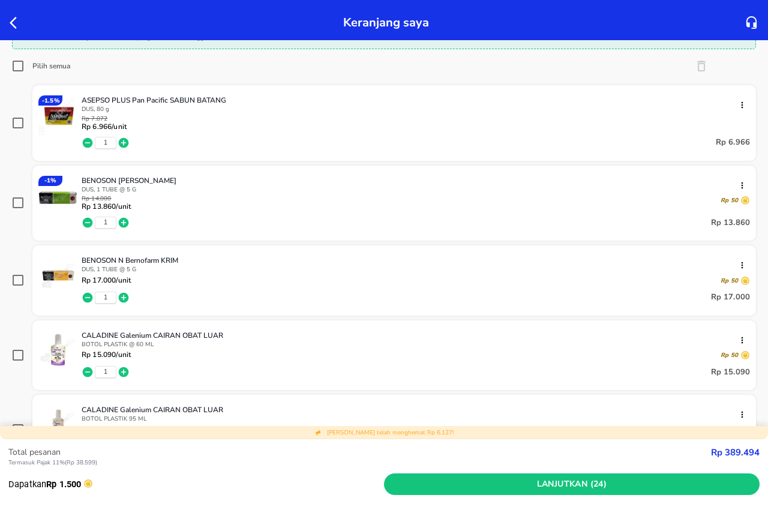
scroll to position [180, 0]
click at [88, 221] on icon "button" at bounding box center [88, 222] width 10 height 10
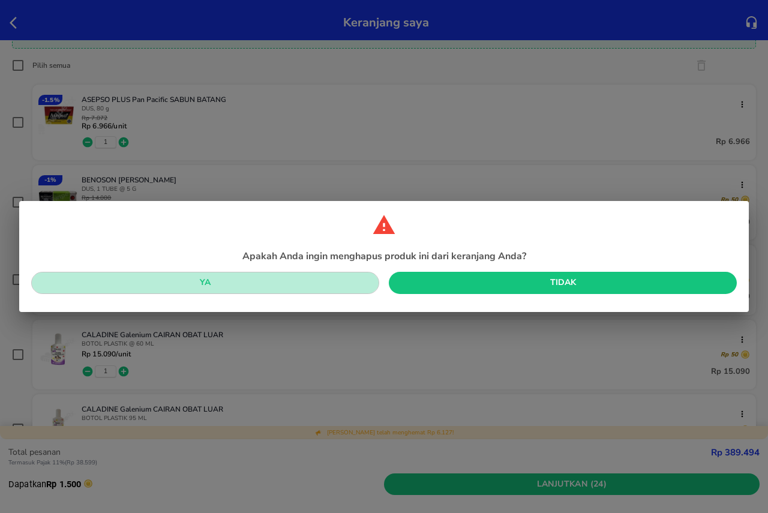
click at [187, 286] on span "Ya" at bounding box center [205, 282] width 329 height 15
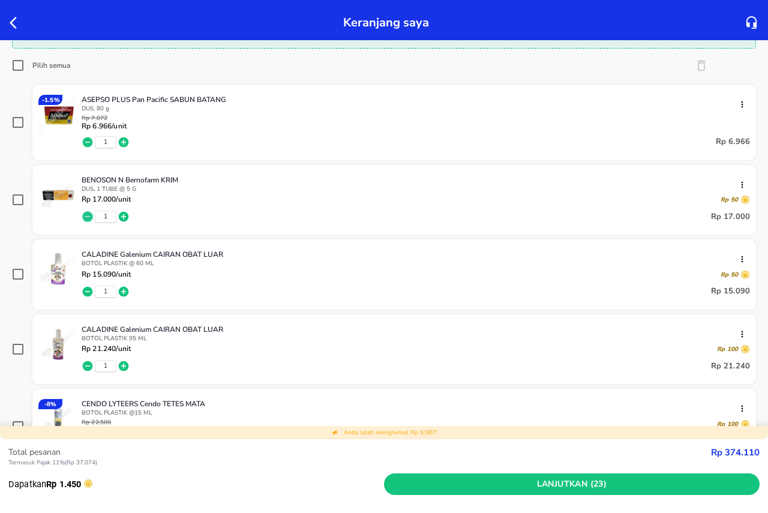
click at [87, 217] on icon "button" at bounding box center [88, 217] width 12 height 12
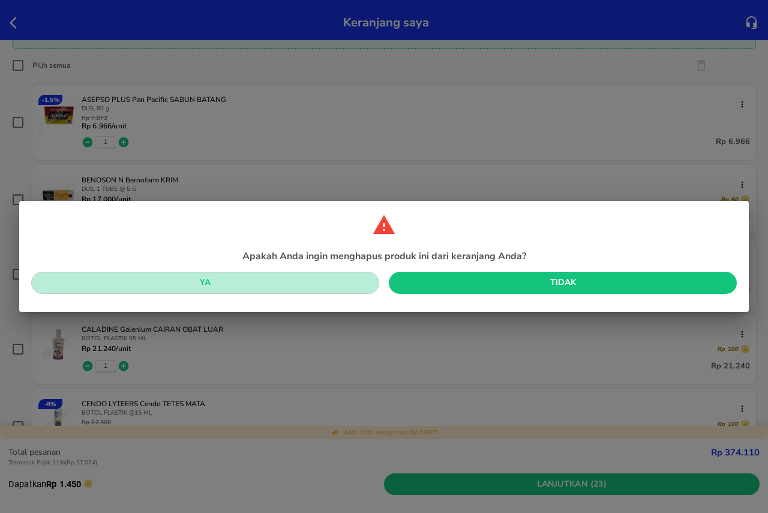
click at [124, 285] on span "Ya" at bounding box center [205, 282] width 329 height 15
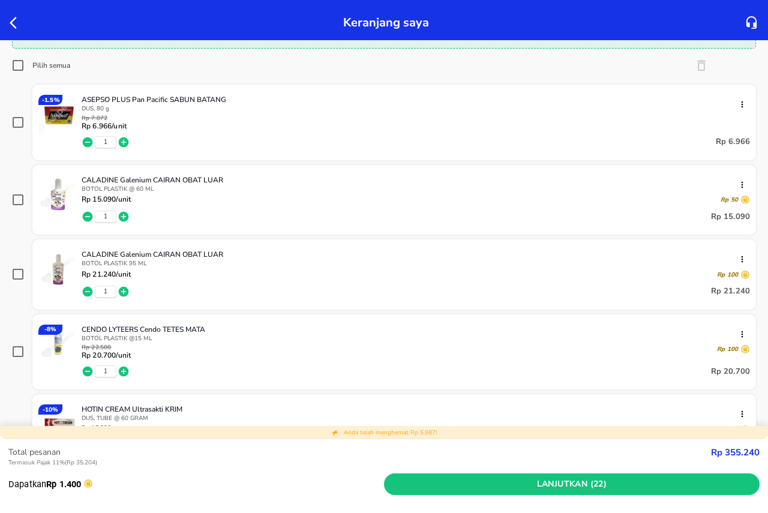
click at [86, 217] on icon "button" at bounding box center [88, 217] width 12 height 12
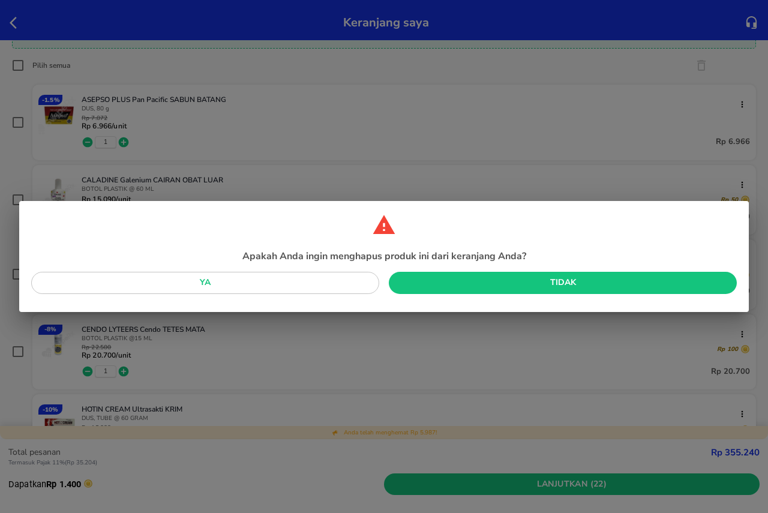
click at [107, 281] on span "Ya" at bounding box center [205, 282] width 329 height 15
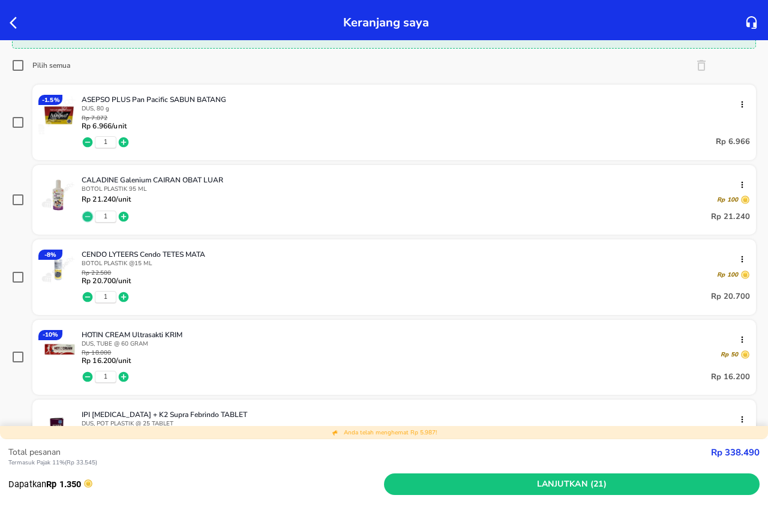
click at [89, 214] on icon "button" at bounding box center [88, 217] width 10 height 10
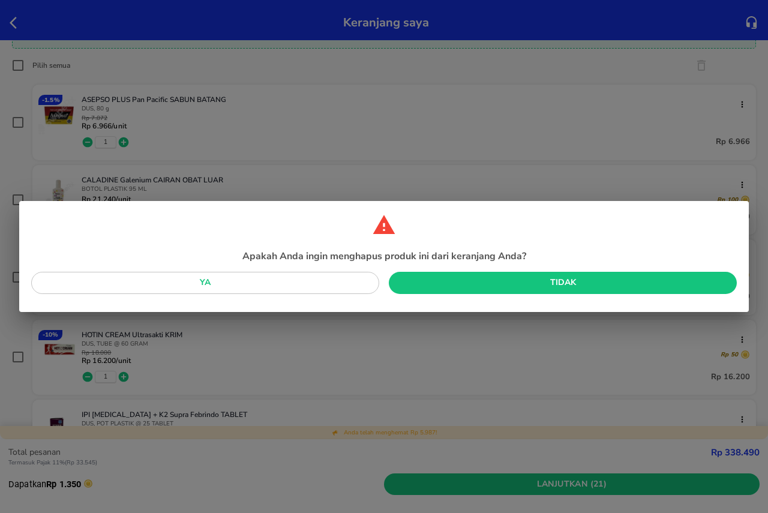
click at [98, 280] on span "Ya" at bounding box center [205, 282] width 329 height 15
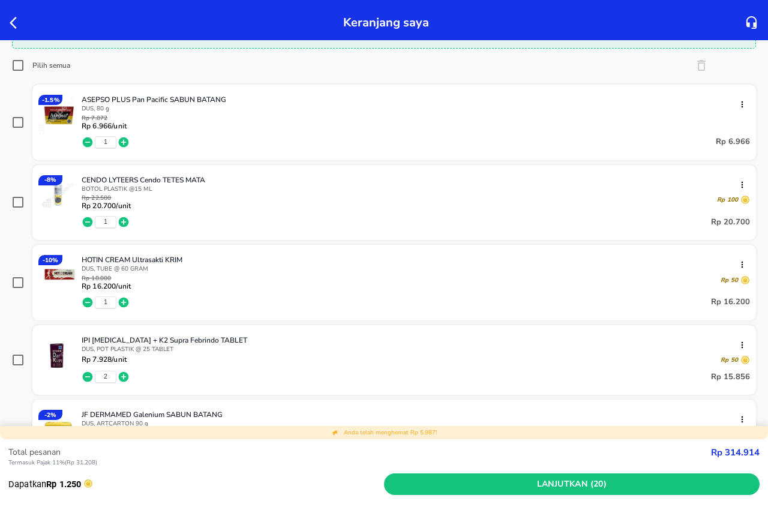
click at [86, 220] on icon "button" at bounding box center [88, 222] width 10 height 10
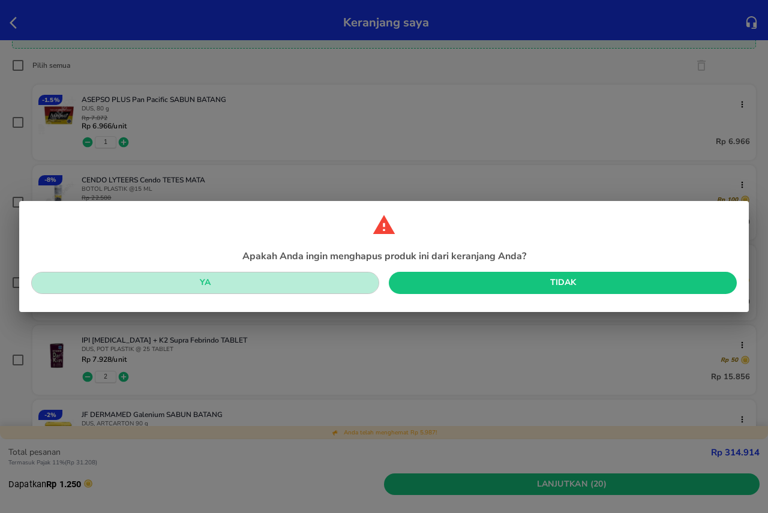
click at [91, 280] on span "Ya" at bounding box center [205, 282] width 329 height 15
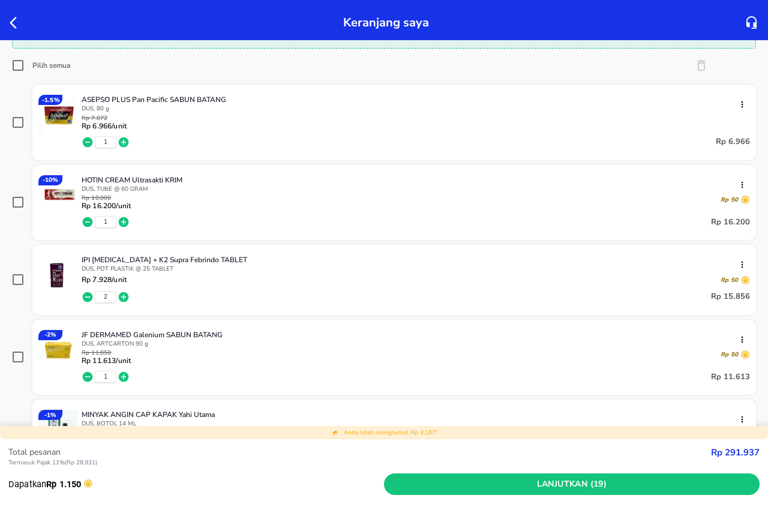
click at [86, 220] on icon "button" at bounding box center [88, 222] width 10 height 10
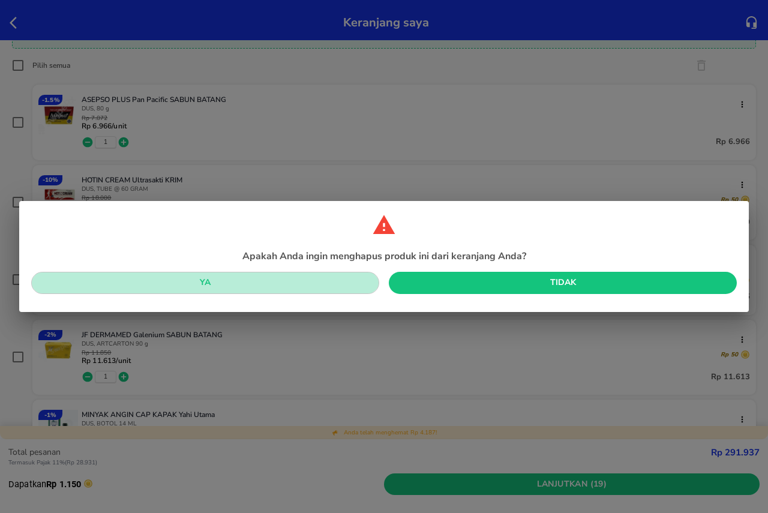
click at [95, 283] on span "Ya" at bounding box center [205, 282] width 329 height 15
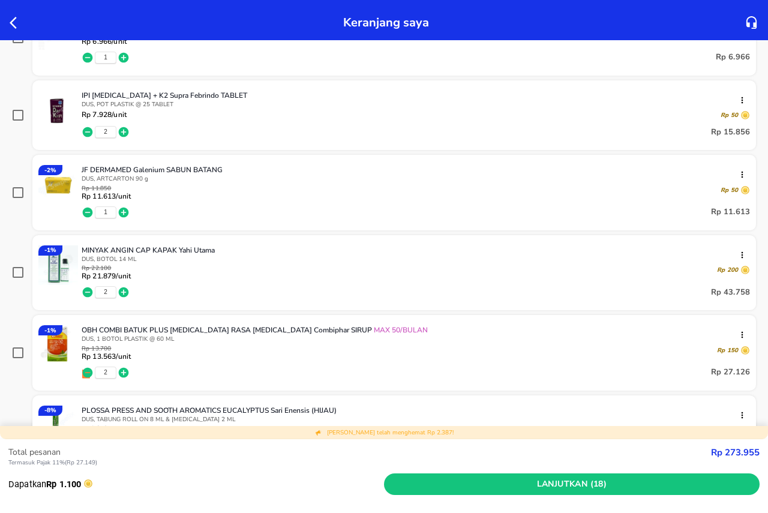
scroll to position [300, 0]
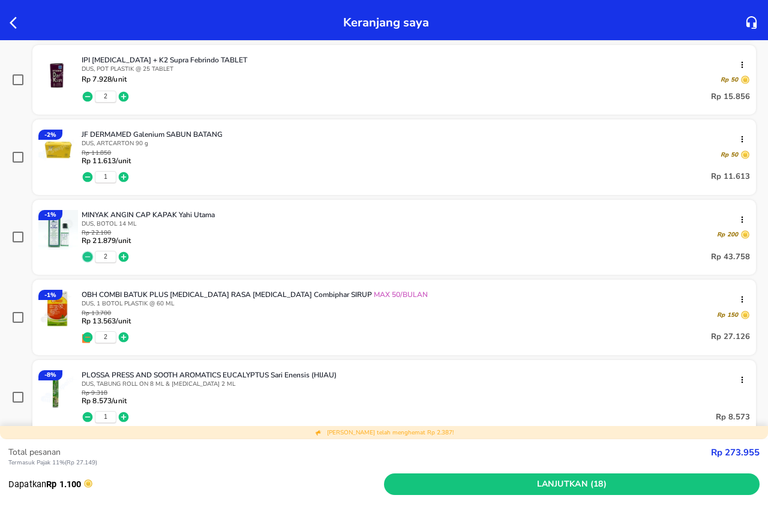
click at [88, 260] on icon "button" at bounding box center [88, 257] width 10 height 10
click at [91, 254] on icon "button" at bounding box center [88, 257] width 10 height 10
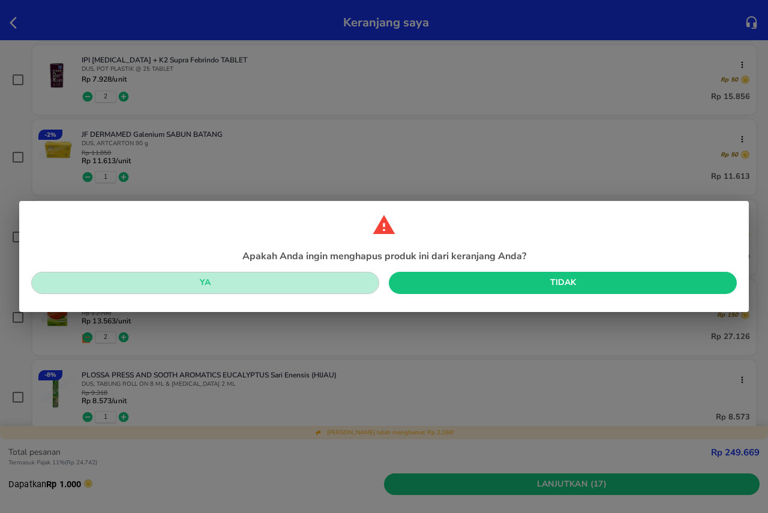
click at [93, 286] on span "Ya" at bounding box center [205, 282] width 329 height 15
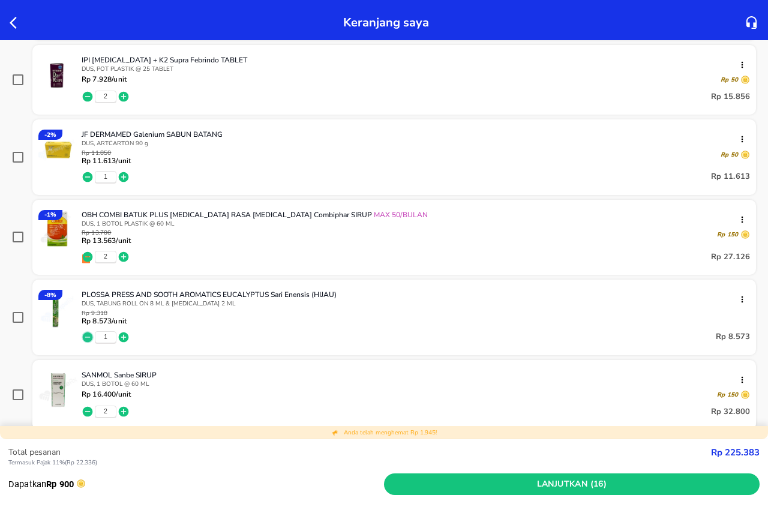
click at [86, 335] on icon "button" at bounding box center [88, 337] width 10 height 10
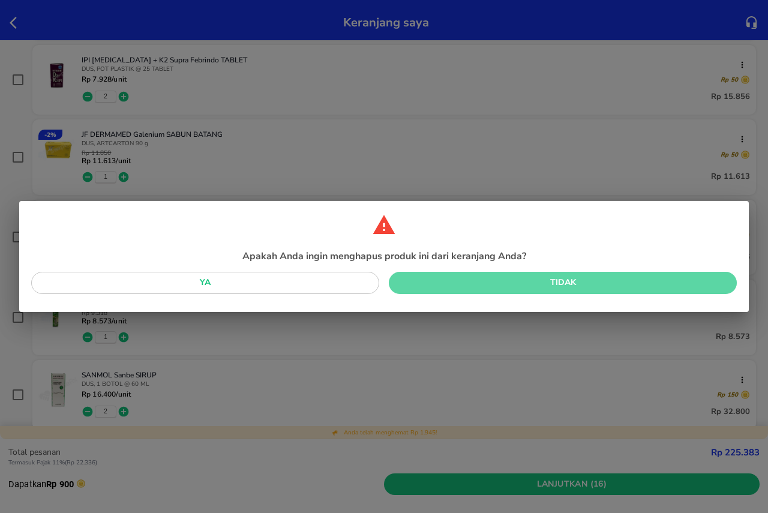
click at [418, 278] on span "Tidak" at bounding box center [562, 282] width 329 height 15
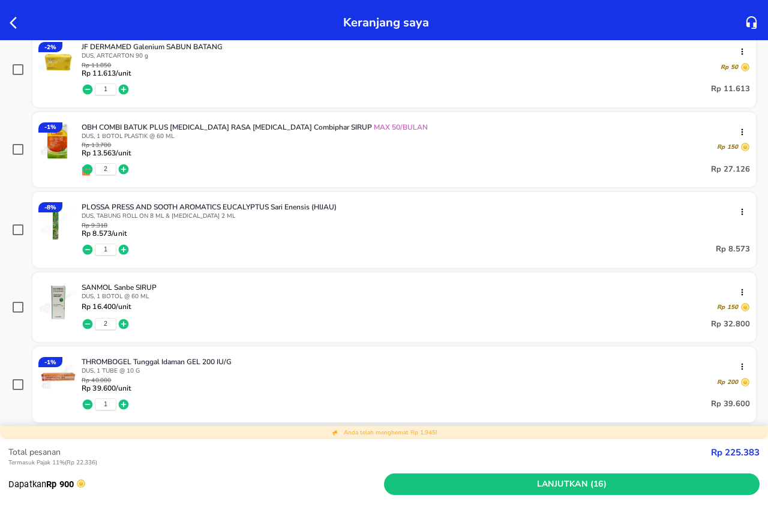
scroll to position [420, 0]
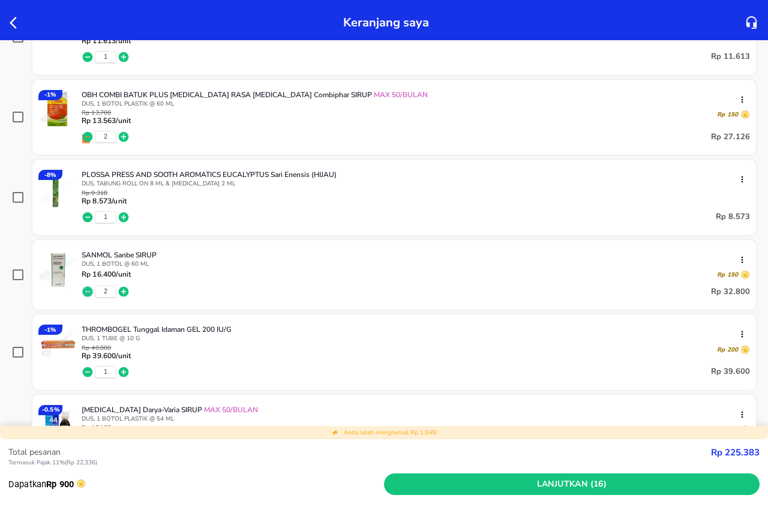
click at [88, 290] on icon "button" at bounding box center [88, 292] width 10 height 10
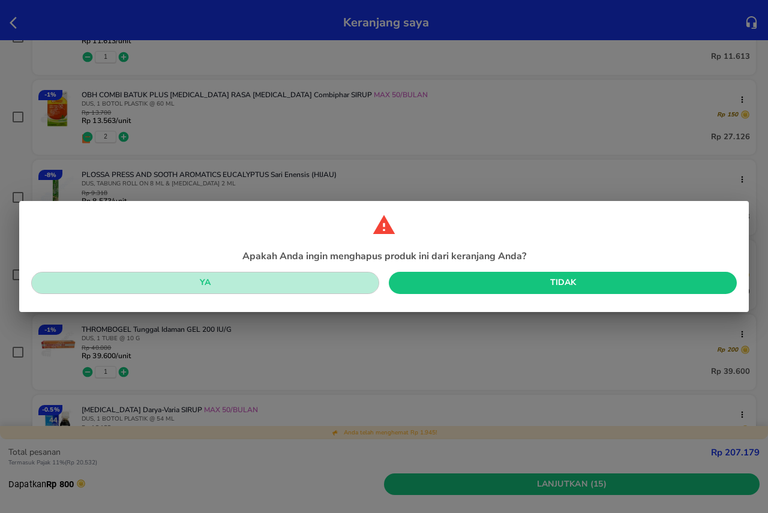
click at [91, 285] on span "Ya" at bounding box center [205, 282] width 329 height 15
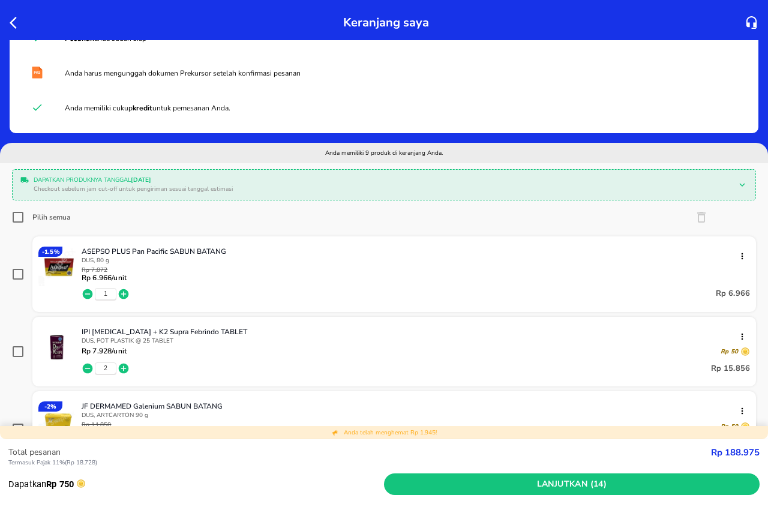
scroll to position [0, 0]
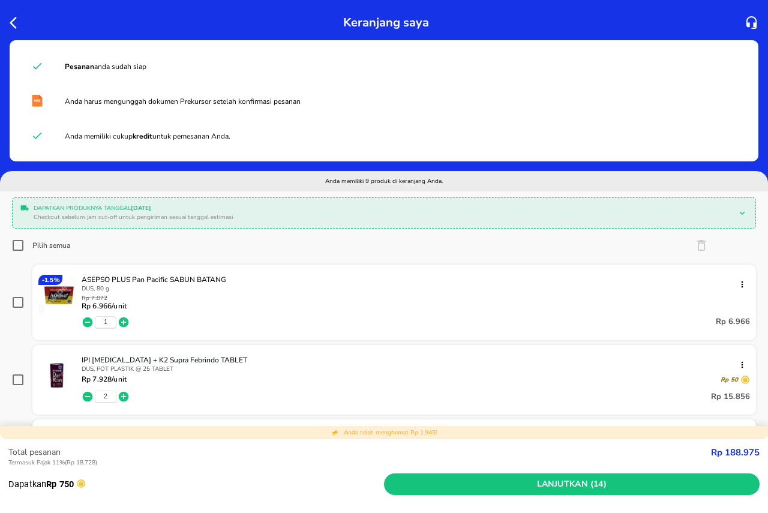
click at [17, 29] on icon "button" at bounding box center [17, 23] width 14 height 14
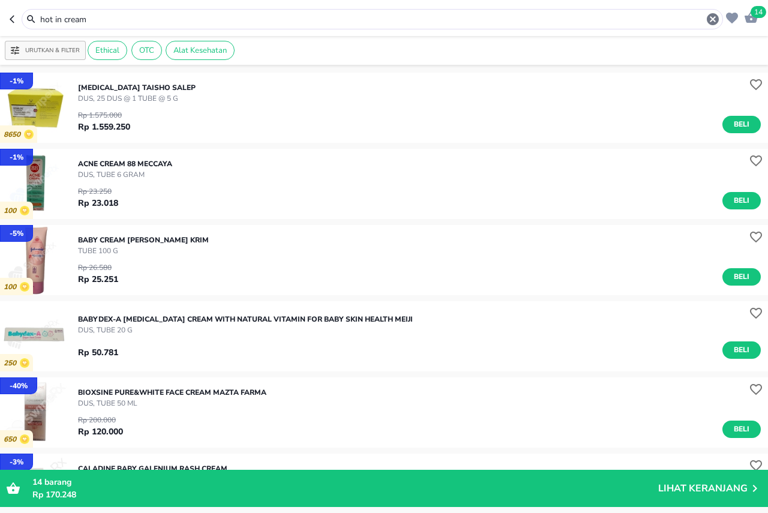
drag, startPoint x: 120, startPoint y: 25, endPoint x: 0, endPoint y: 26, distance: 120.0
click at [0, 26] on header "14 hot in cream" at bounding box center [384, 18] width 768 height 36
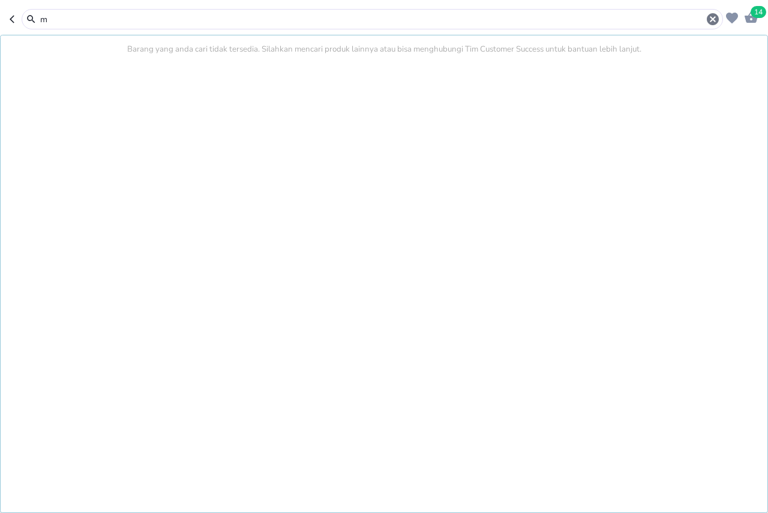
type input "m"
click at [710, 17] on icon "button" at bounding box center [713, 19] width 12 height 12
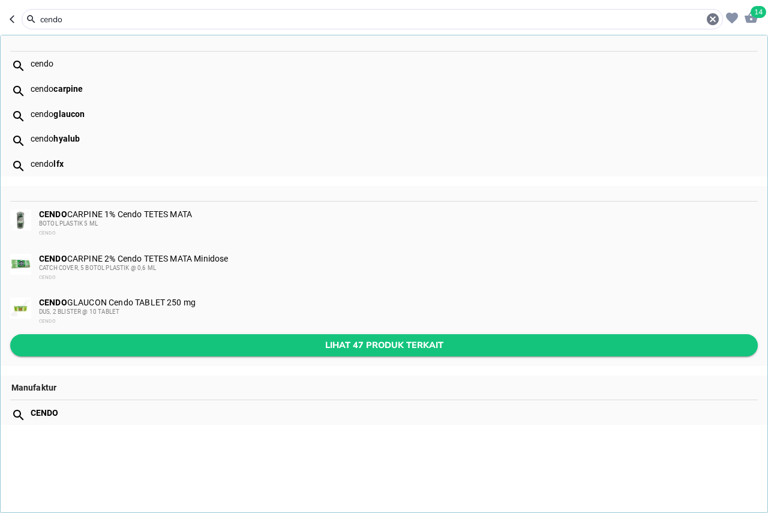
type input "cendo"
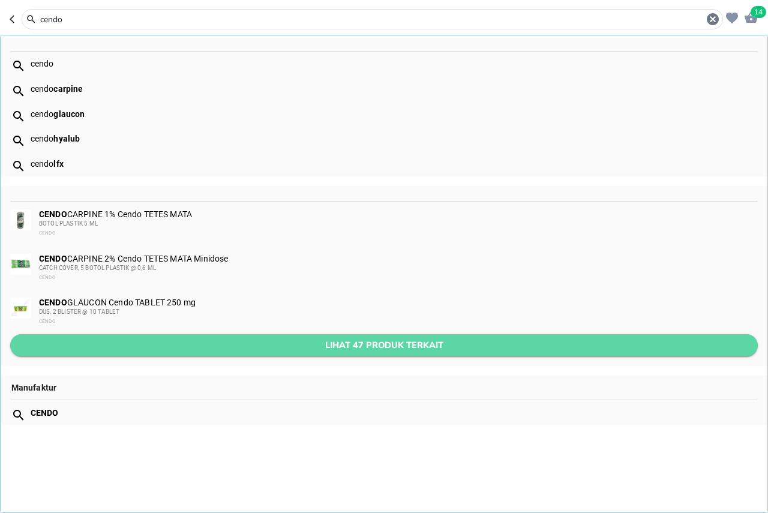
click at [319, 338] on span "Lihat 47 produk terkait" at bounding box center [384, 345] width 728 height 15
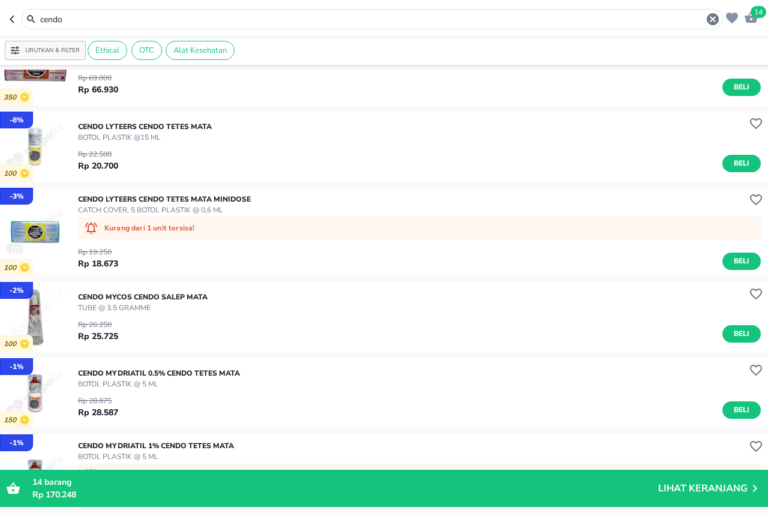
scroll to position [120, 0]
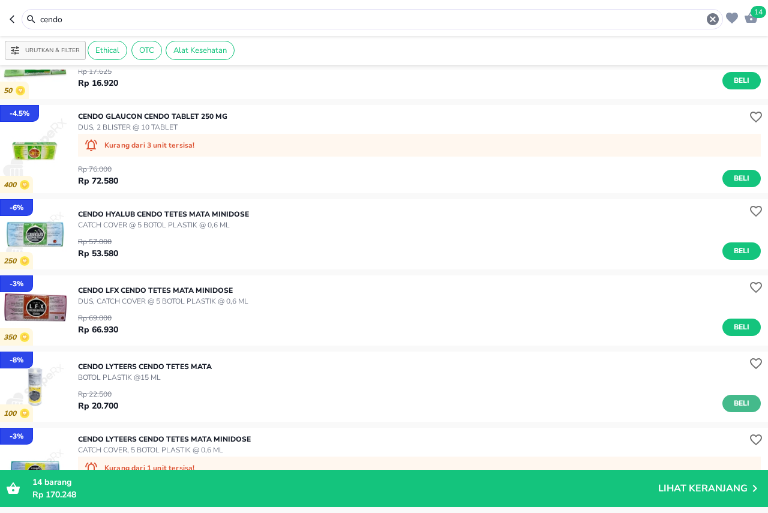
click at [731, 401] on span "Beli" at bounding box center [741, 403] width 20 height 13
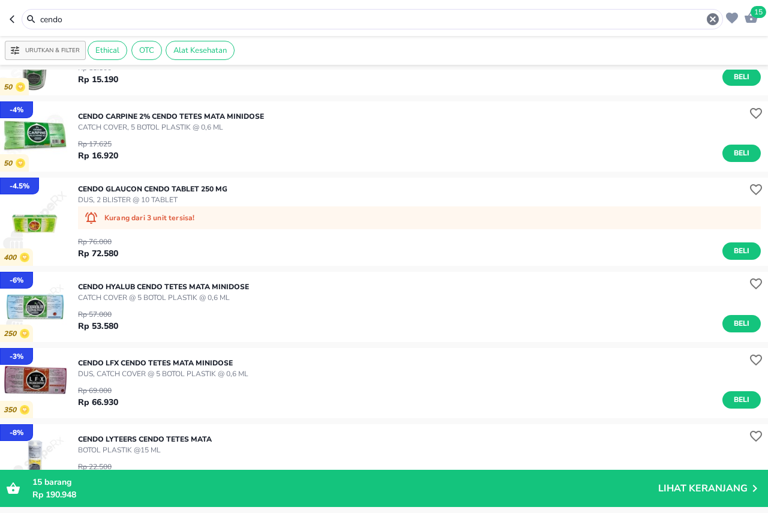
scroll to position [0, 0]
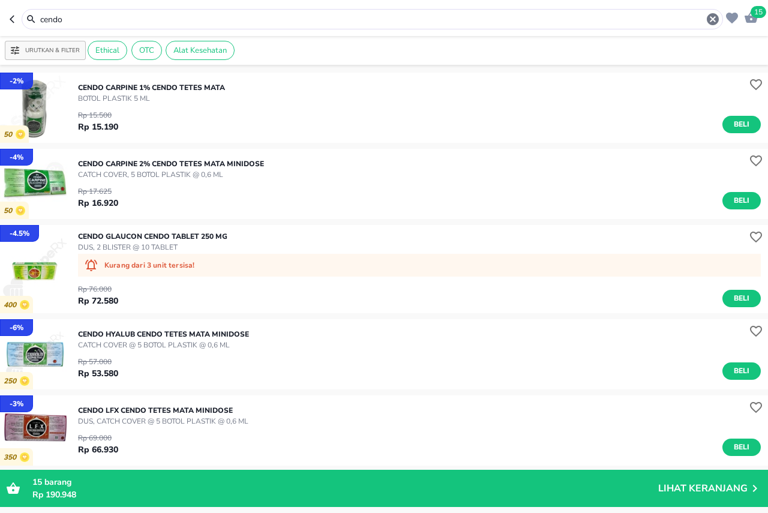
click at [755, 25] on icon "button" at bounding box center [751, 17] width 14 height 14
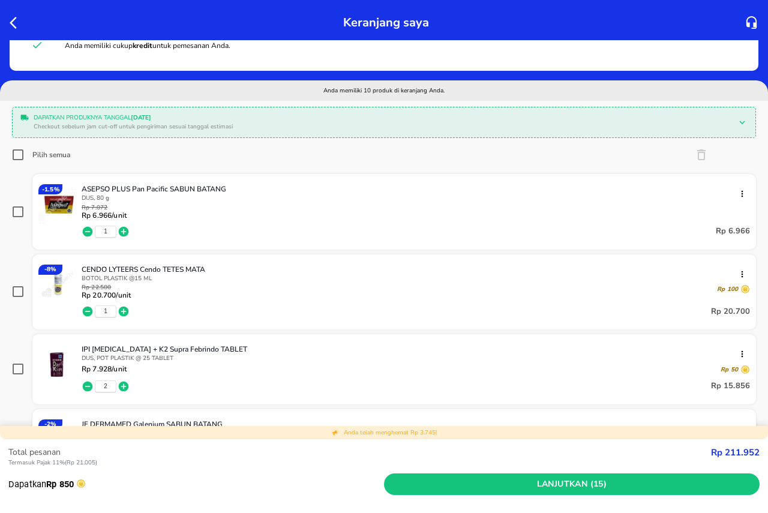
scroll to position [60, 0]
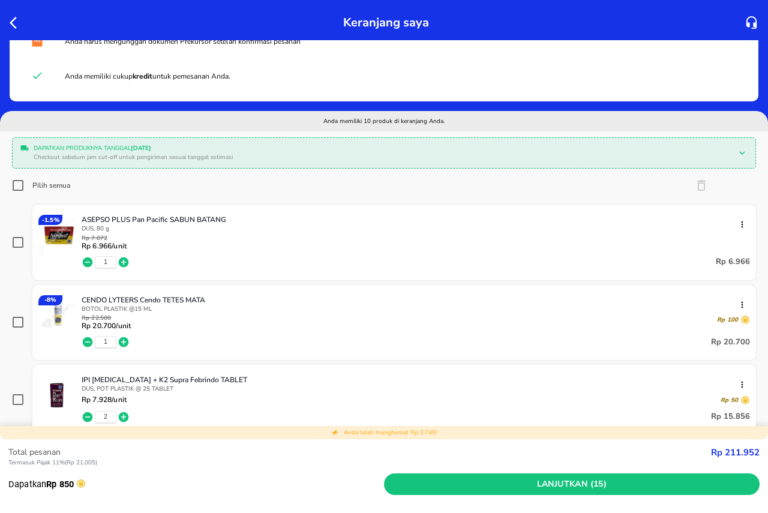
click at [11, 26] on icon "button" at bounding box center [17, 23] width 14 height 14
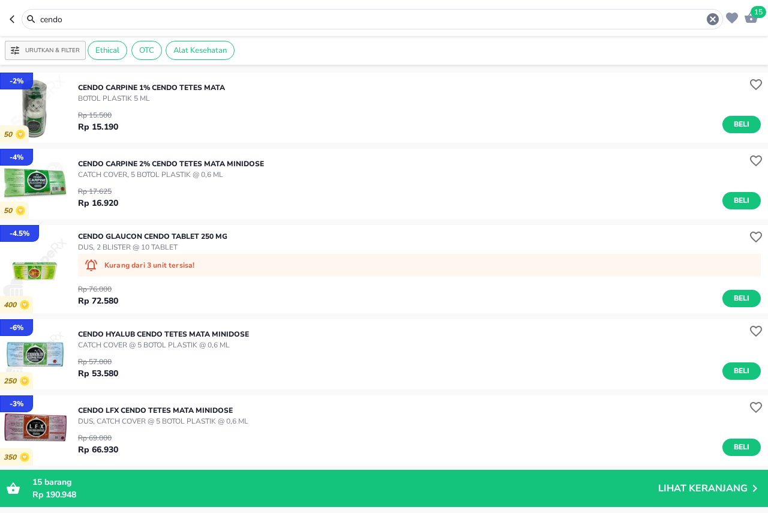
drag, startPoint x: 97, startPoint y: 23, endPoint x: 0, endPoint y: 23, distance: 96.6
click at [0, 23] on header "15 cendo" at bounding box center [384, 18] width 768 height 36
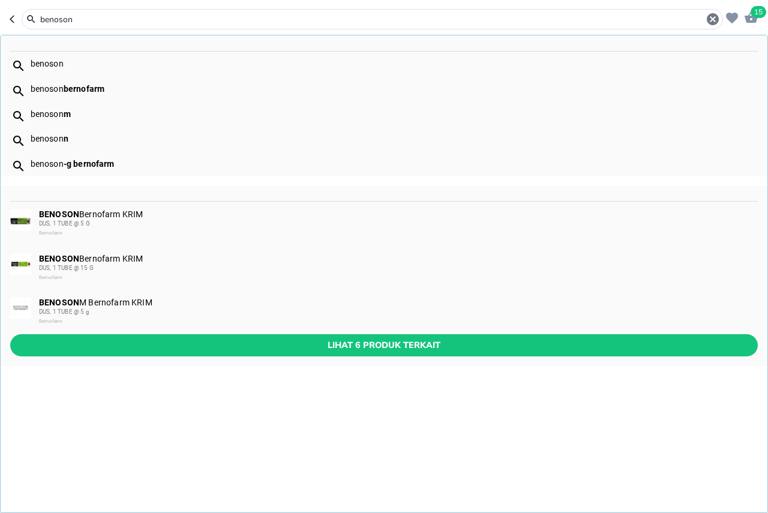
type input "benoson"
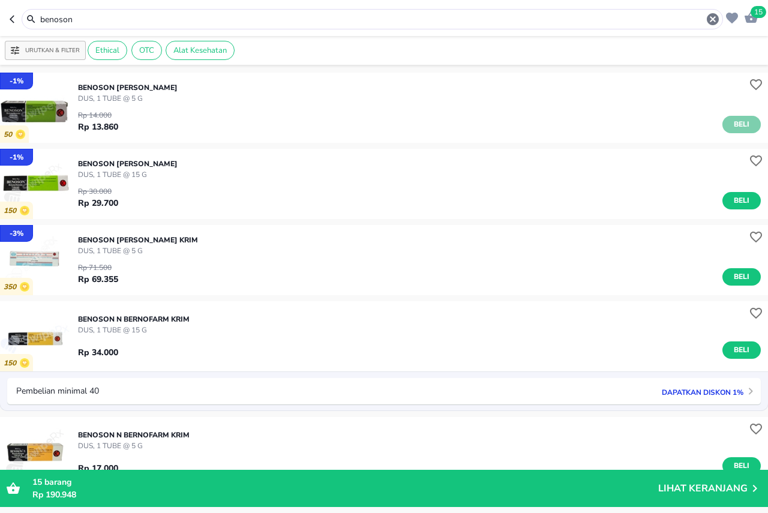
click at [731, 122] on span "Beli" at bounding box center [741, 124] width 20 height 13
click at [748, 20] on icon "button" at bounding box center [751, 16] width 13 height 11
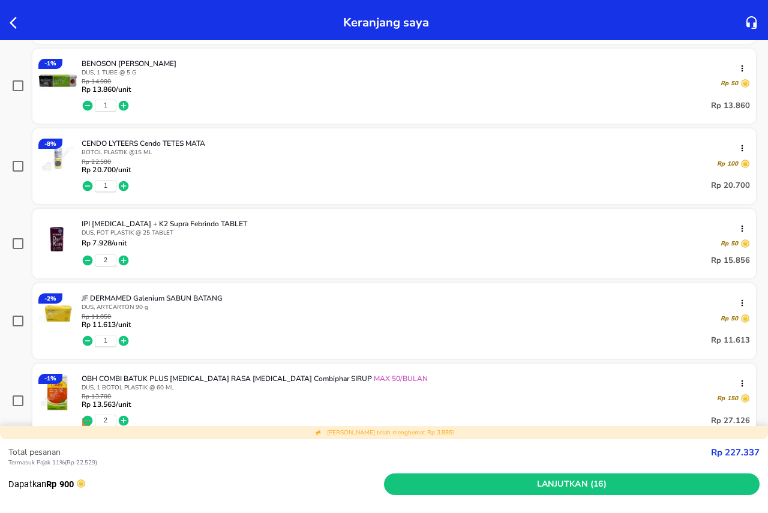
scroll to position [240, 0]
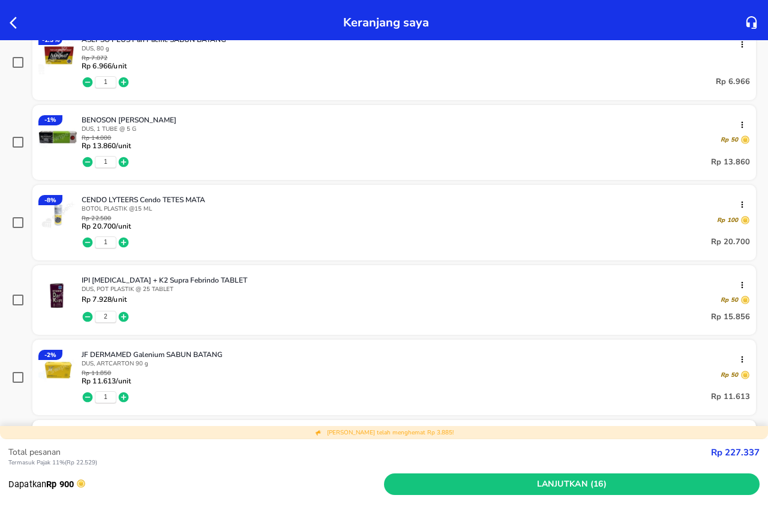
click at [85, 239] on icon "button" at bounding box center [88, 242] width 10 height 10
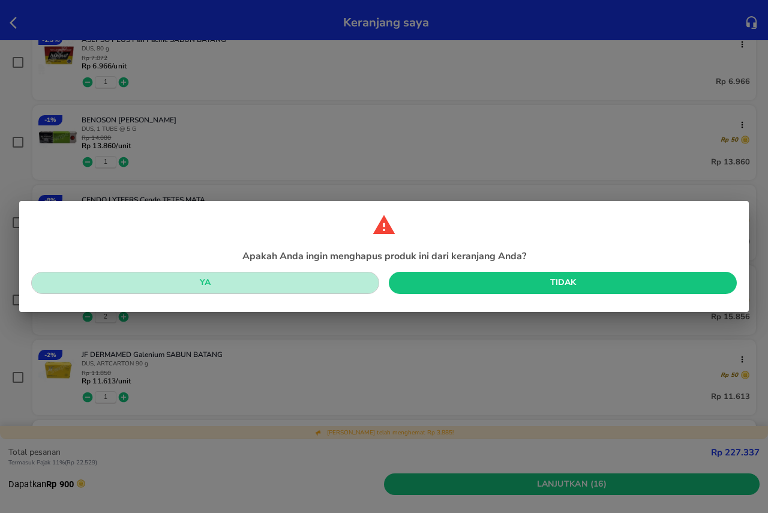
click at [91, 287] on span "Ya" at bounding box center [205, 282] width 329 height 15
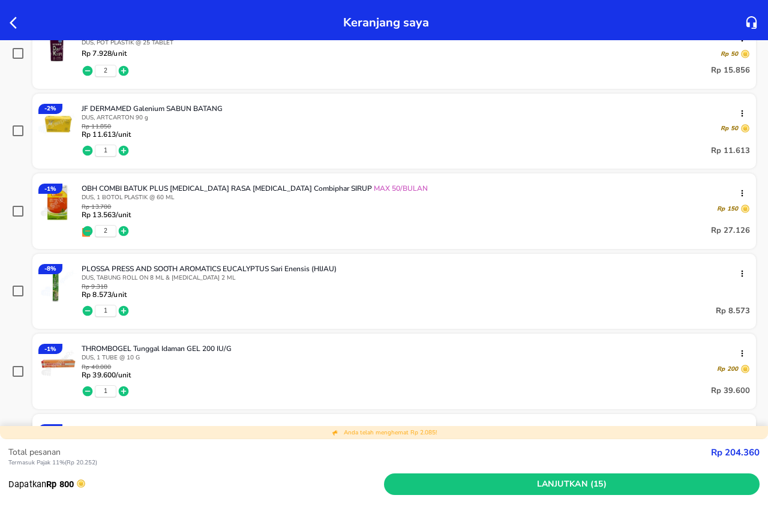
scroll to position [420, 0]
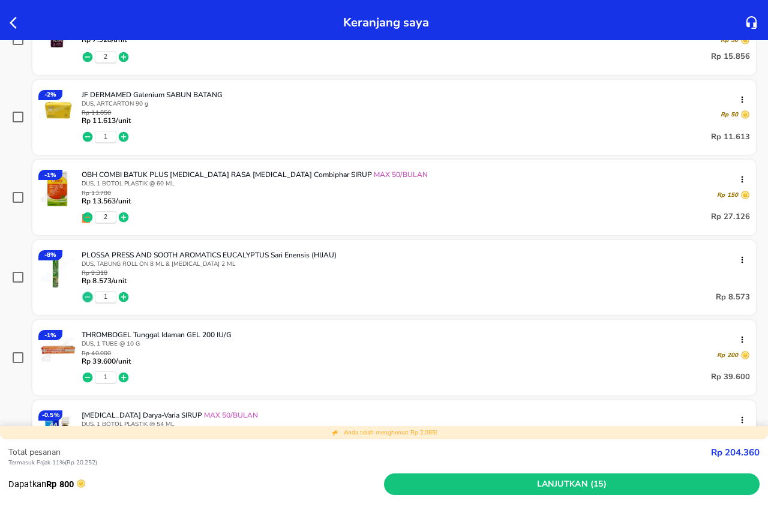
click at [86, 295] on icon "button" at bounding box center [88, 297] width 10 height 10
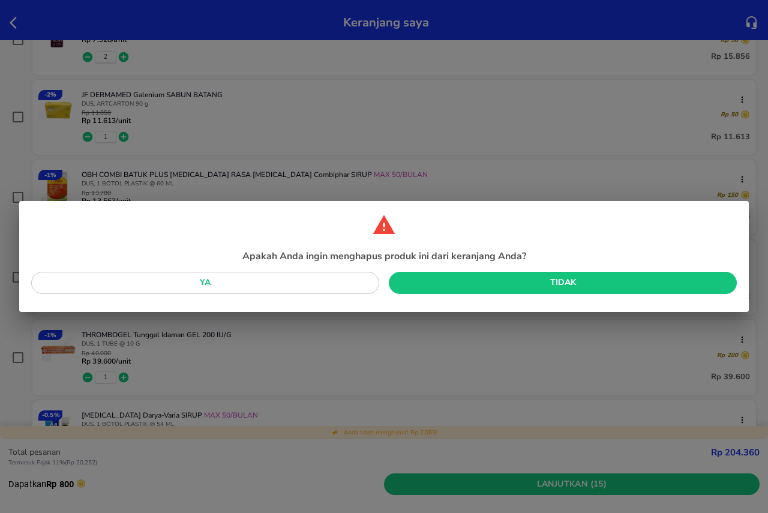
click at [90, 284] on span "Ya" at bounding box center [205, 282] width 329 height 15
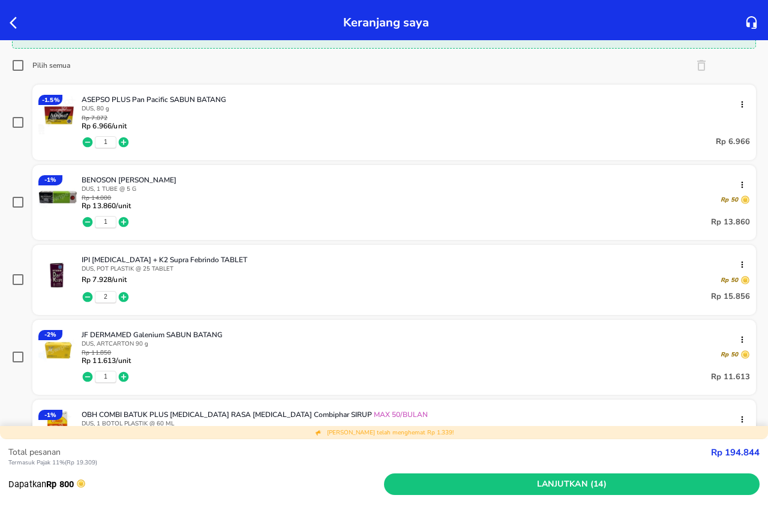
scroll to position [0, 0]
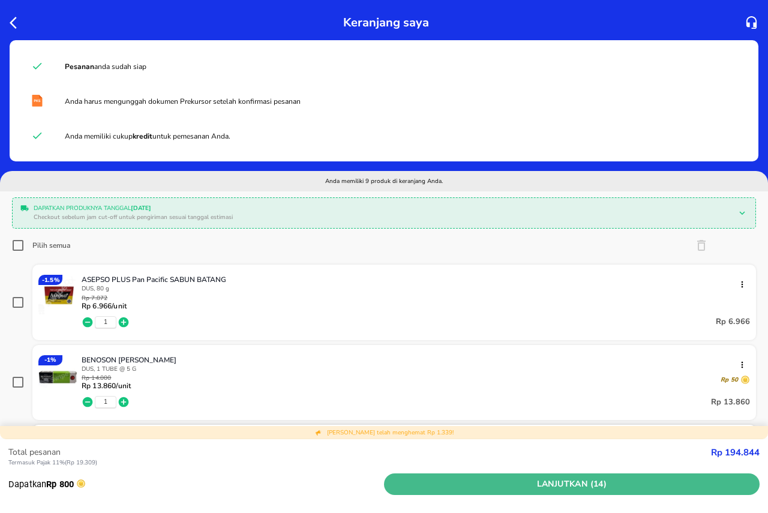
click at [438, 482] on span "Lanjutkan (14)" at bounding box center [572, 484] width 366 height 15
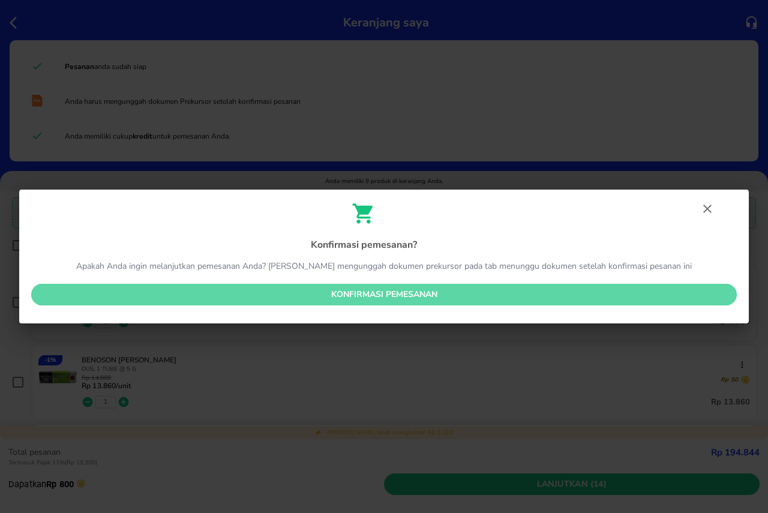
click at [406, 289] on span "Konfirmasi pemesanan" at bounding box center [384, 294] width 686 height 15
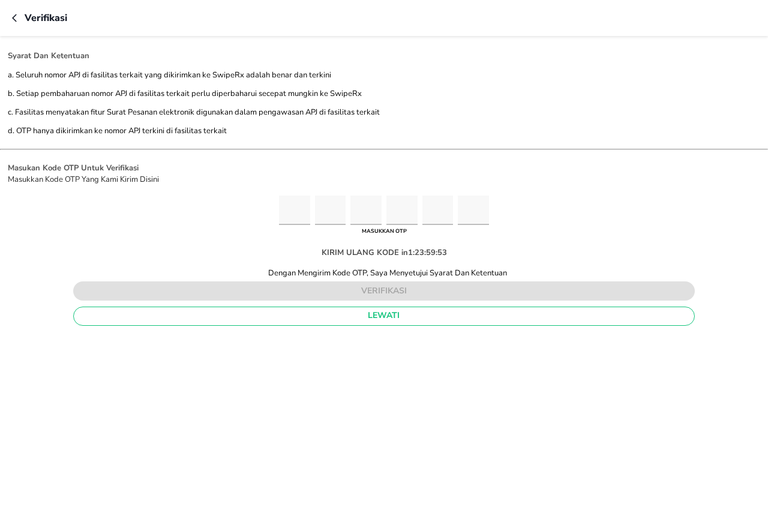
click at [287, 215] on input "Please enter OTP character 1" at bounding box center [294, 210] width 31 height 29
type input "9"
type input "3"
type input "1"
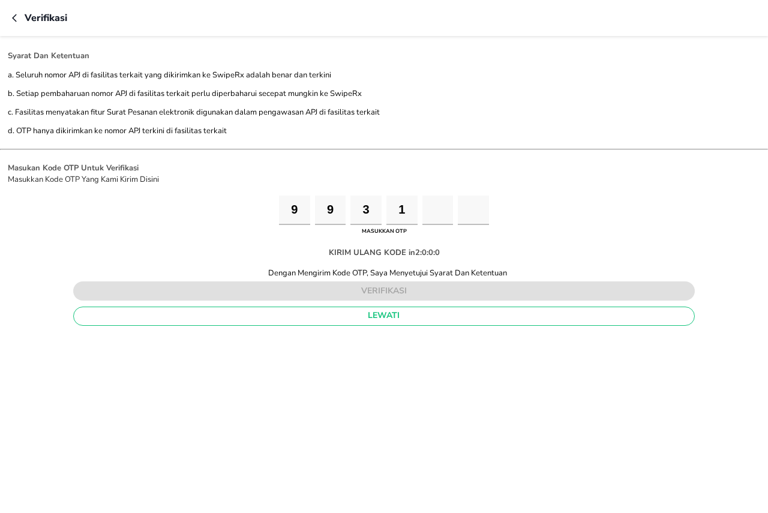
type input "1"
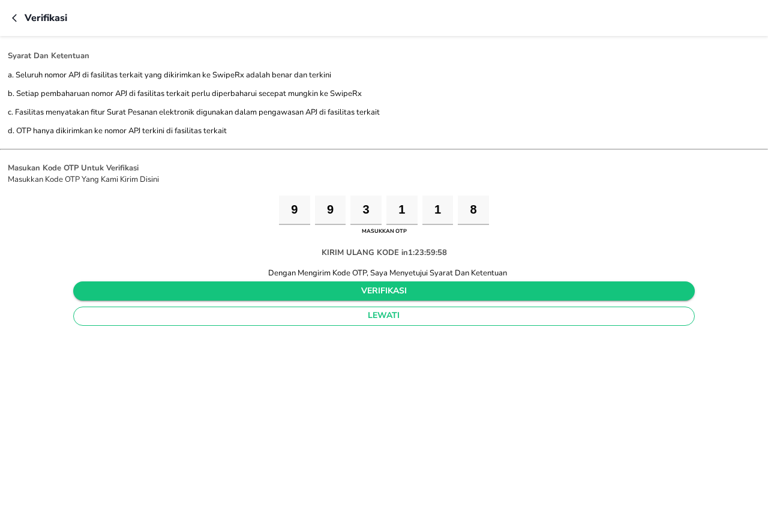
type input "8"
click at [305, 297] on span "verifikasi" at bounding box center [384, 291] width 603 height 15
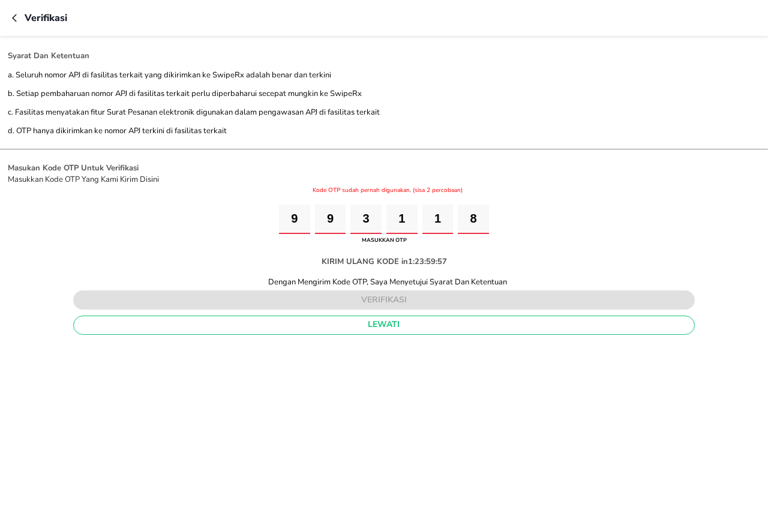
click at [406, 221] on input "1" at bounding box center [401, 219] width 31 height 29
type input "7"
click at [467, 368] on div "Syarat Dan Ketentuan a. Seluruh nomor APJ di fasilitas terkait yang dikirimkan …" at bounding box center [384, 274] width 768 height 477
click at [464, 303] on div "verifikasi lewati" at bounding box center [383, 312] width 691 height 50
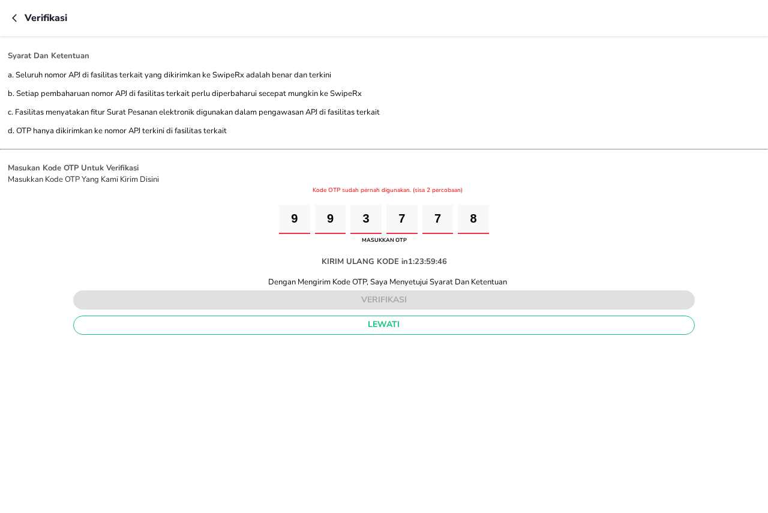
click at [478, 221] on input "8" at bounding box center [473, 219] width 31 height 29
type input "9"
type input "3"
type input "7"
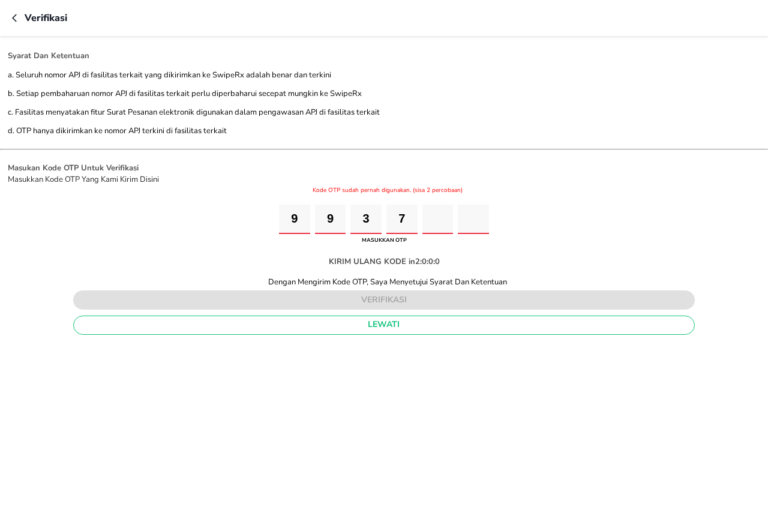
type input "7"
type input "8"
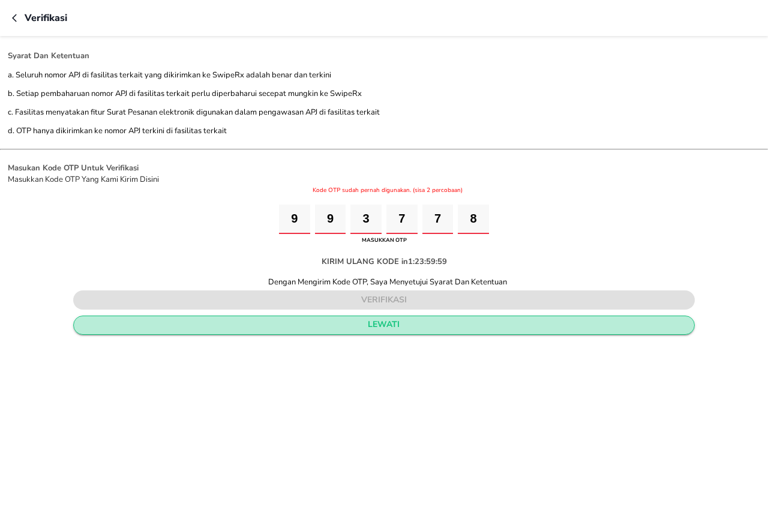
click at [469, 322] on span "lewati" at bounding box center [384, 324] width 602 height 15
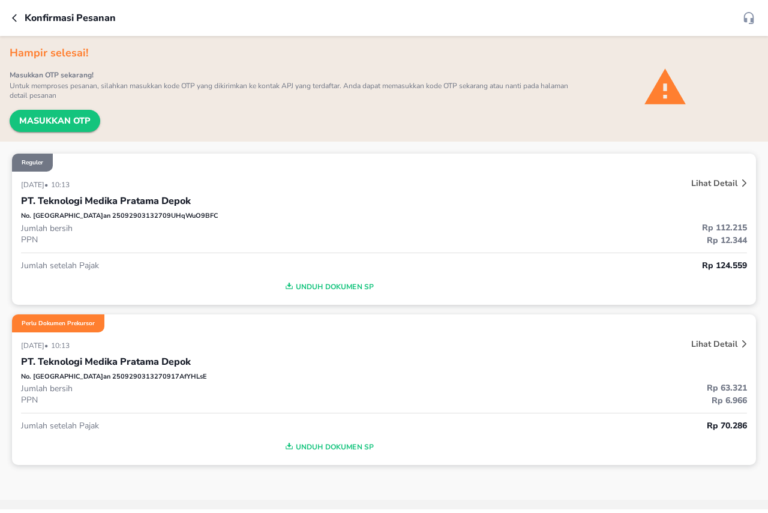
click at [50, 119] on span "Masukkan OTP" at bounding box center [54, 120] width 71 height 15
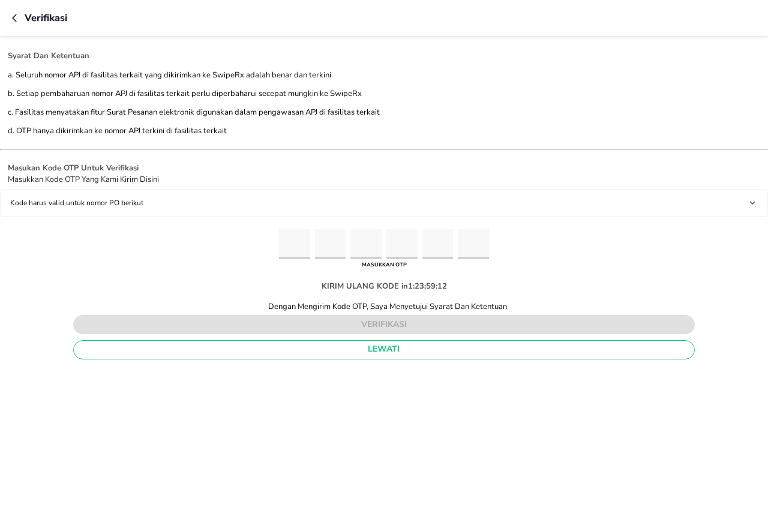
click at [302, 245] on input "Please enter OTP character 1" at bounding box center [294, 243] width 31 height 29
type input "9"
type input "3"
type input "7"
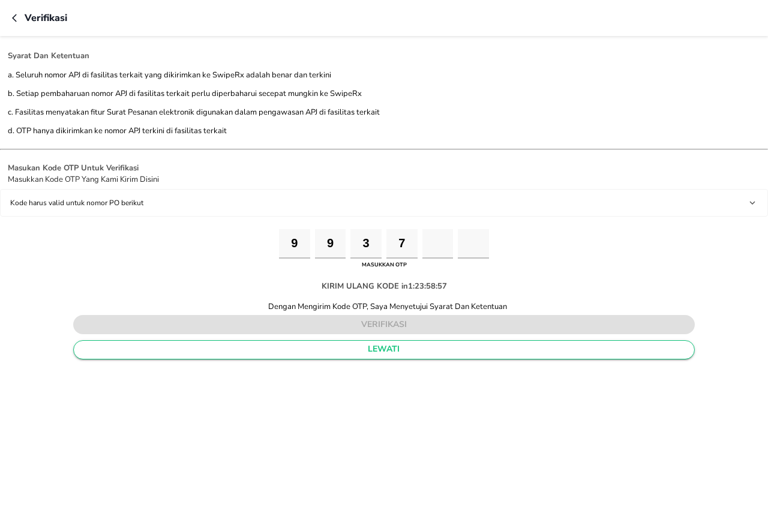
type input "7"
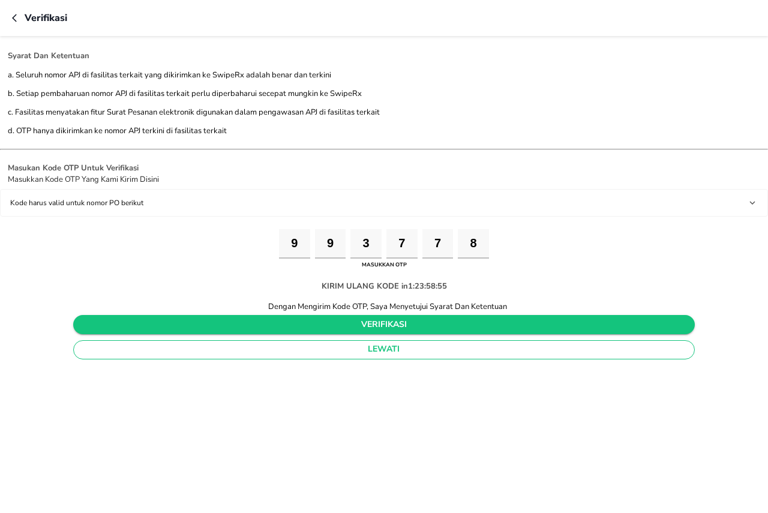
type input "8"
click at [438, 322] on span "verifikasi" at bounding box center [384, 324] width 603 height 15
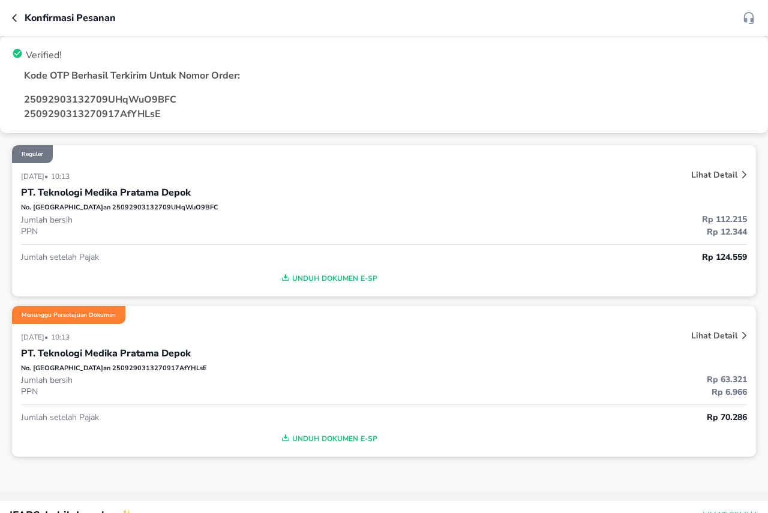
click at [14, 23] on button "button" at bounding box center [18, 18] width 13 height 14
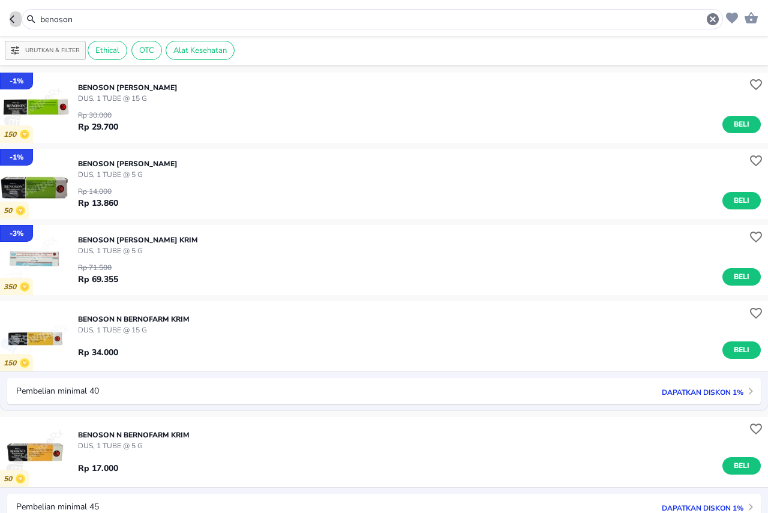
click at [14, 23] on icon "button" at bounding box center [12, 19] width 5 height 8
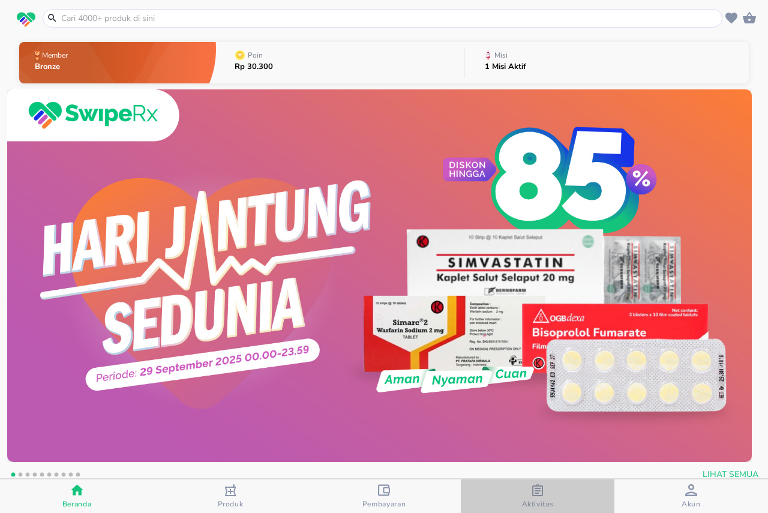
click at [550, 498] on div "Aktivitas" at bounding box center [538, 496] width 32 height 25
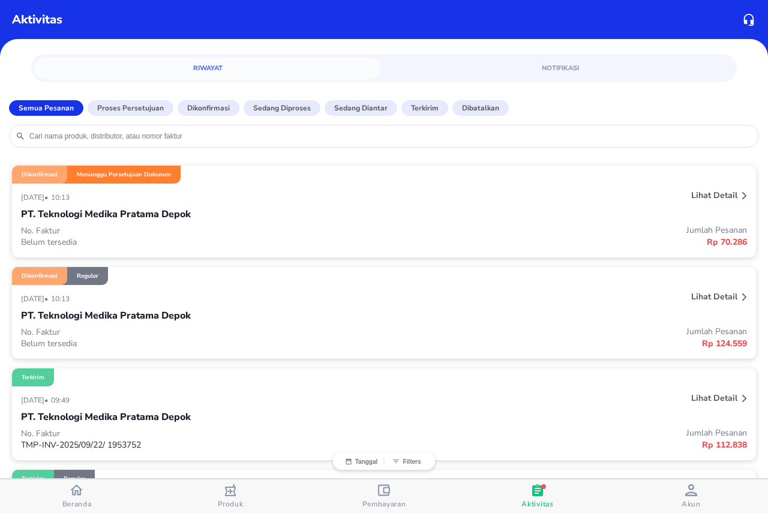
click at [692, 296] on p "Lihat detail" at bounding box center [714, 296] width 46 height 11
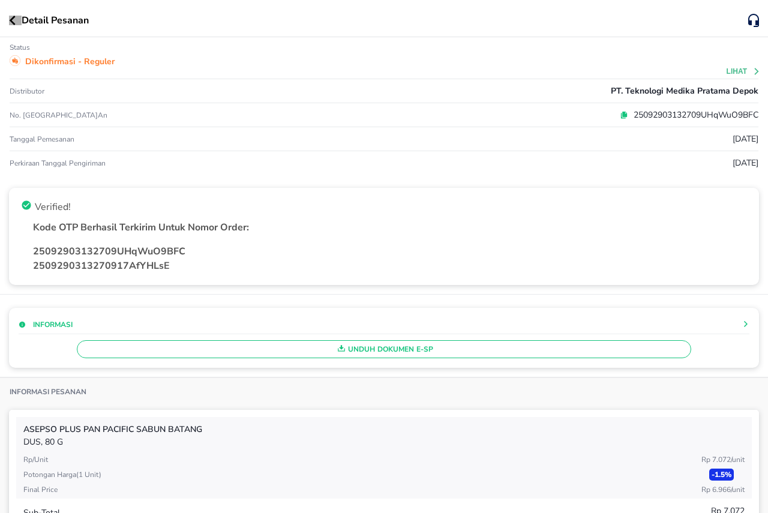
click at [10, 21] on icon "button" at bounding box center [13, 21] width 6 height 10
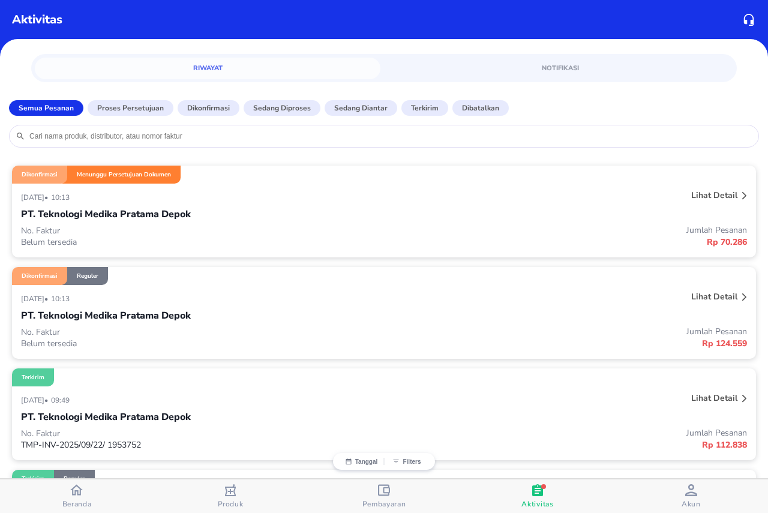
click at [708, 196] on p "Lihat detail" at bounding box center [714, 195] width 46 height 11
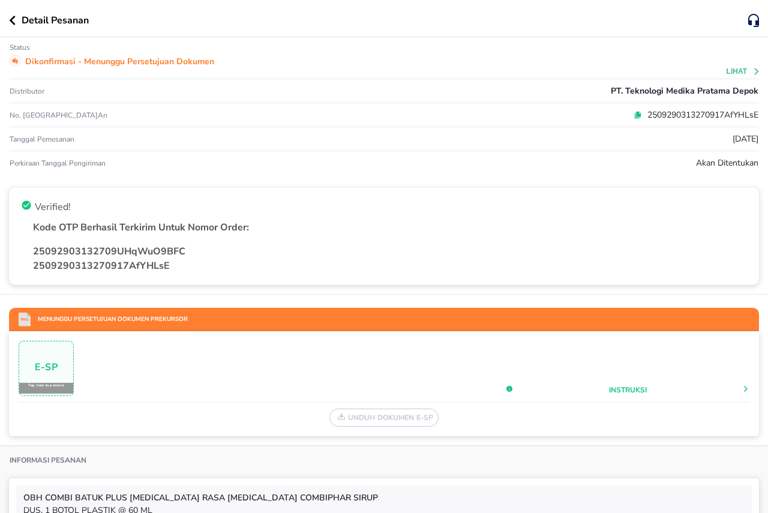
click at [16, 25] on div "Detail Pesanan" at bounding box center [378, 20] width 739 height 14
click at [14, 16] on icon "button" at bounding box center [12, 21] width 7 height 10
